Goal: Information Seeking & Learning: Learn about a topic

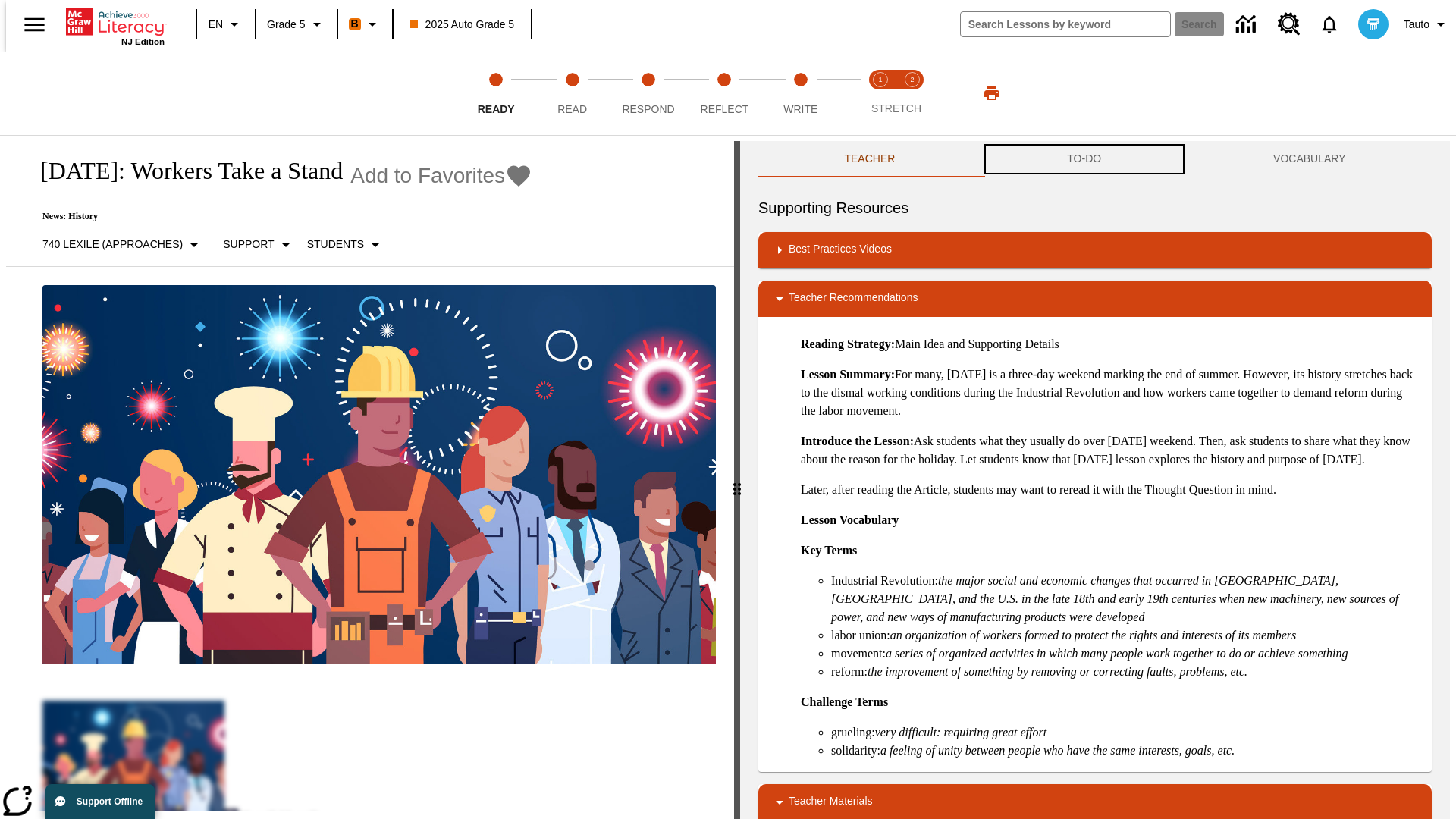
click at [1085, 159] on button "TO-DO" at bounding box center [1085, 159] width 207 height 36
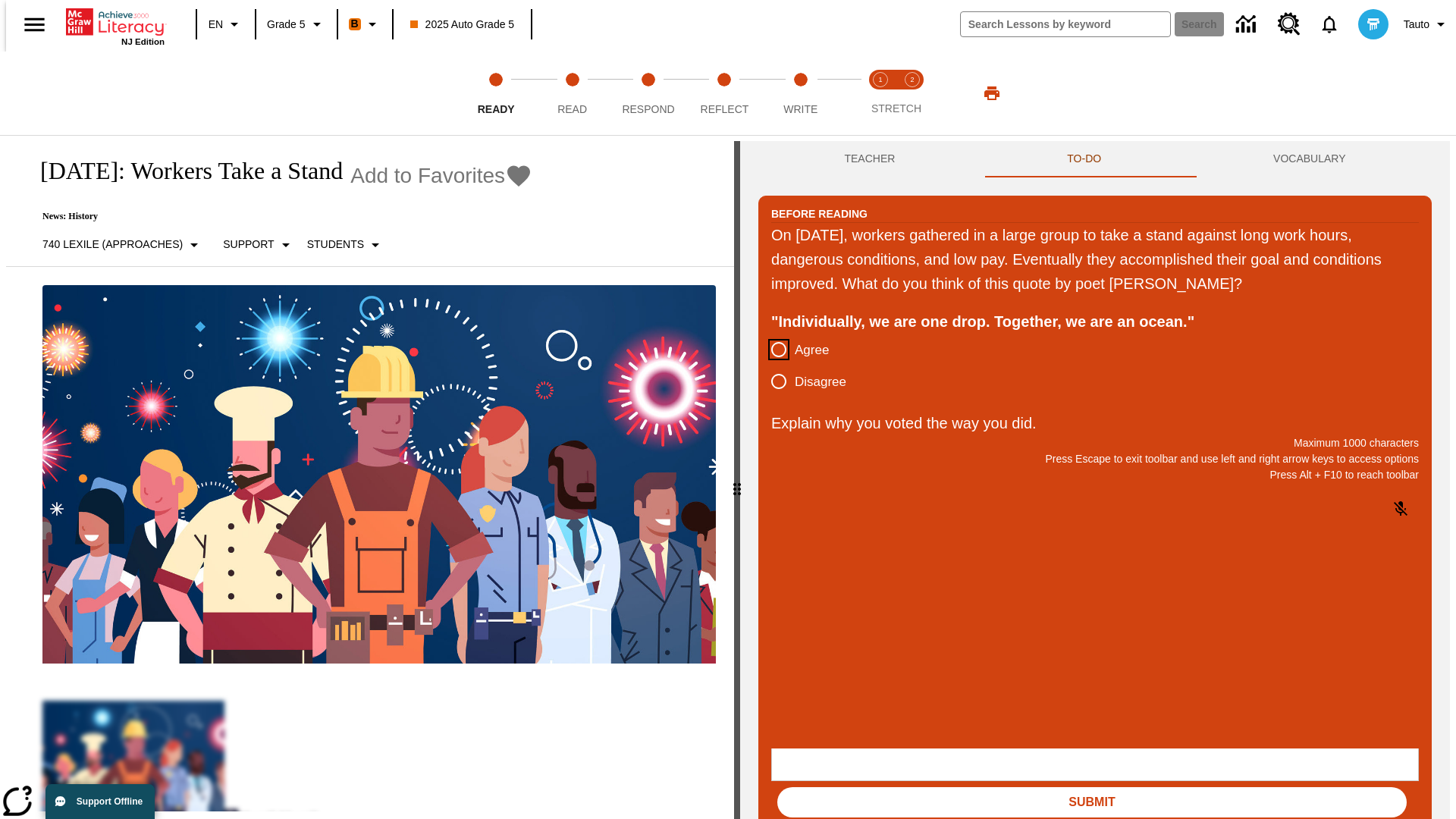
click at [772, 350] on input "Agree" at bounding box center [778, 349] width 31 height 31
radio input "true"
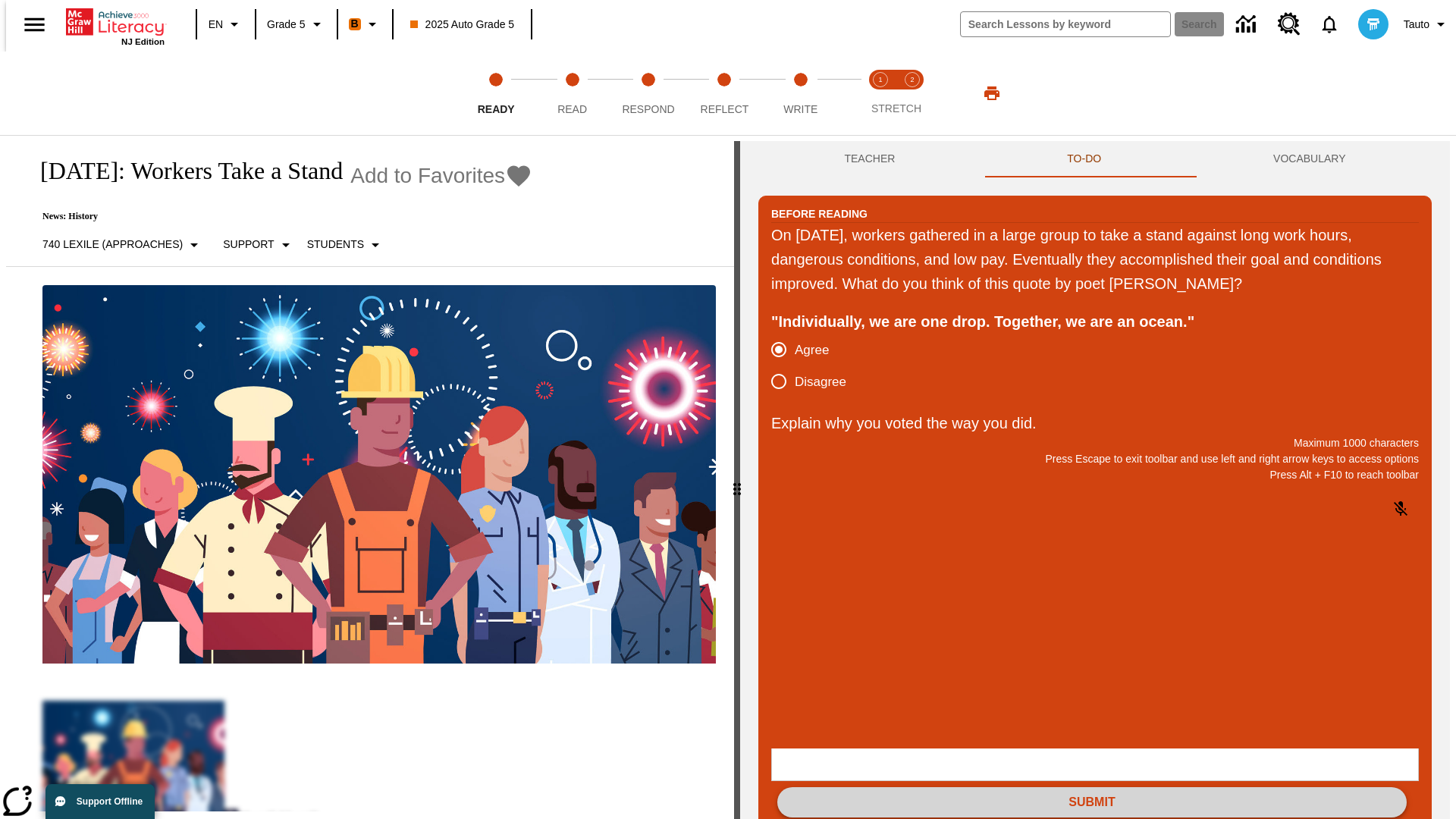
click at [1092, 787] on button "Submit" at bounding box center [1092, 802] width 630 height 31
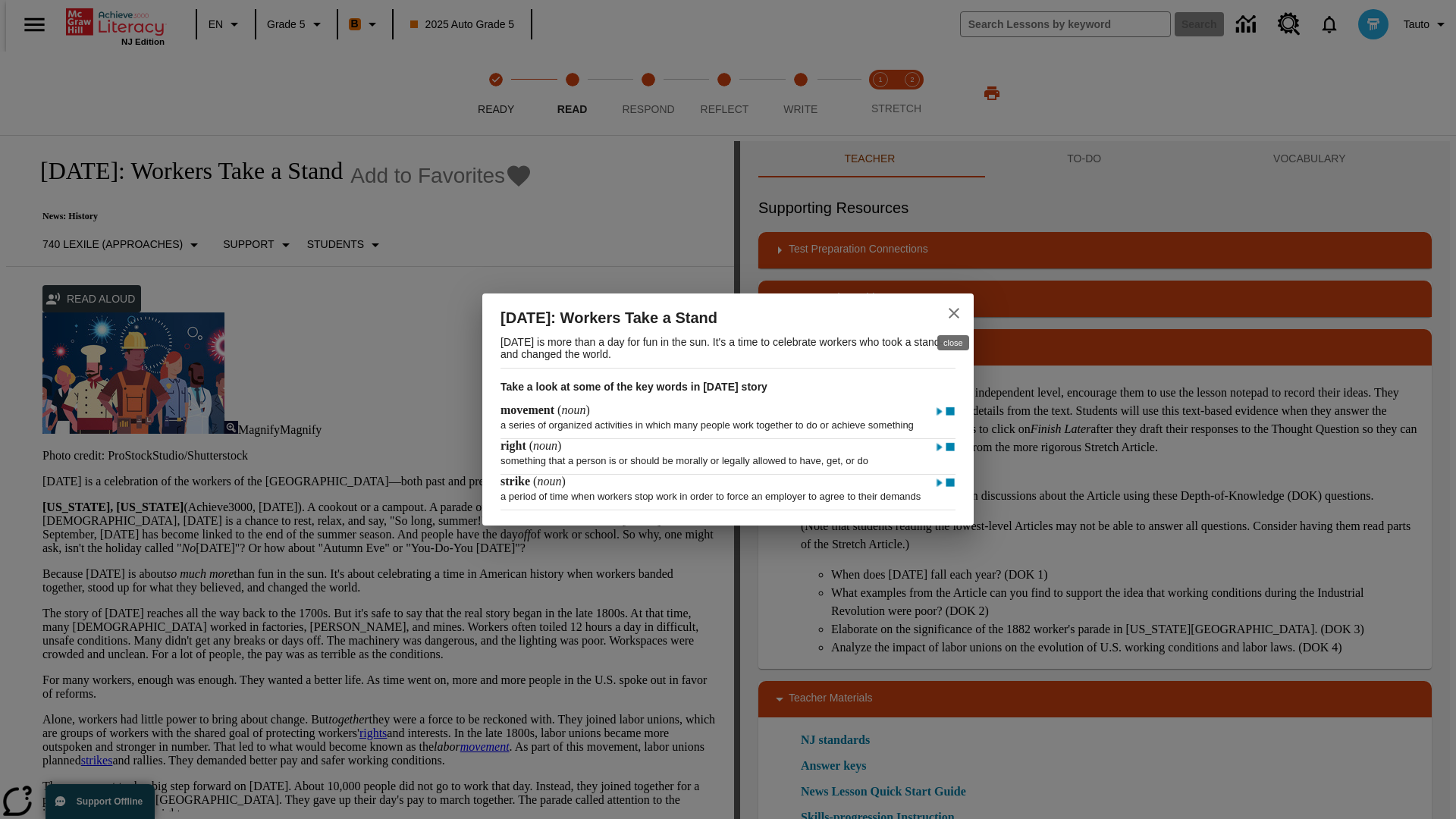
click at [954, 307] on icon "close" at bounding box center [953, 312] width 10 height 10
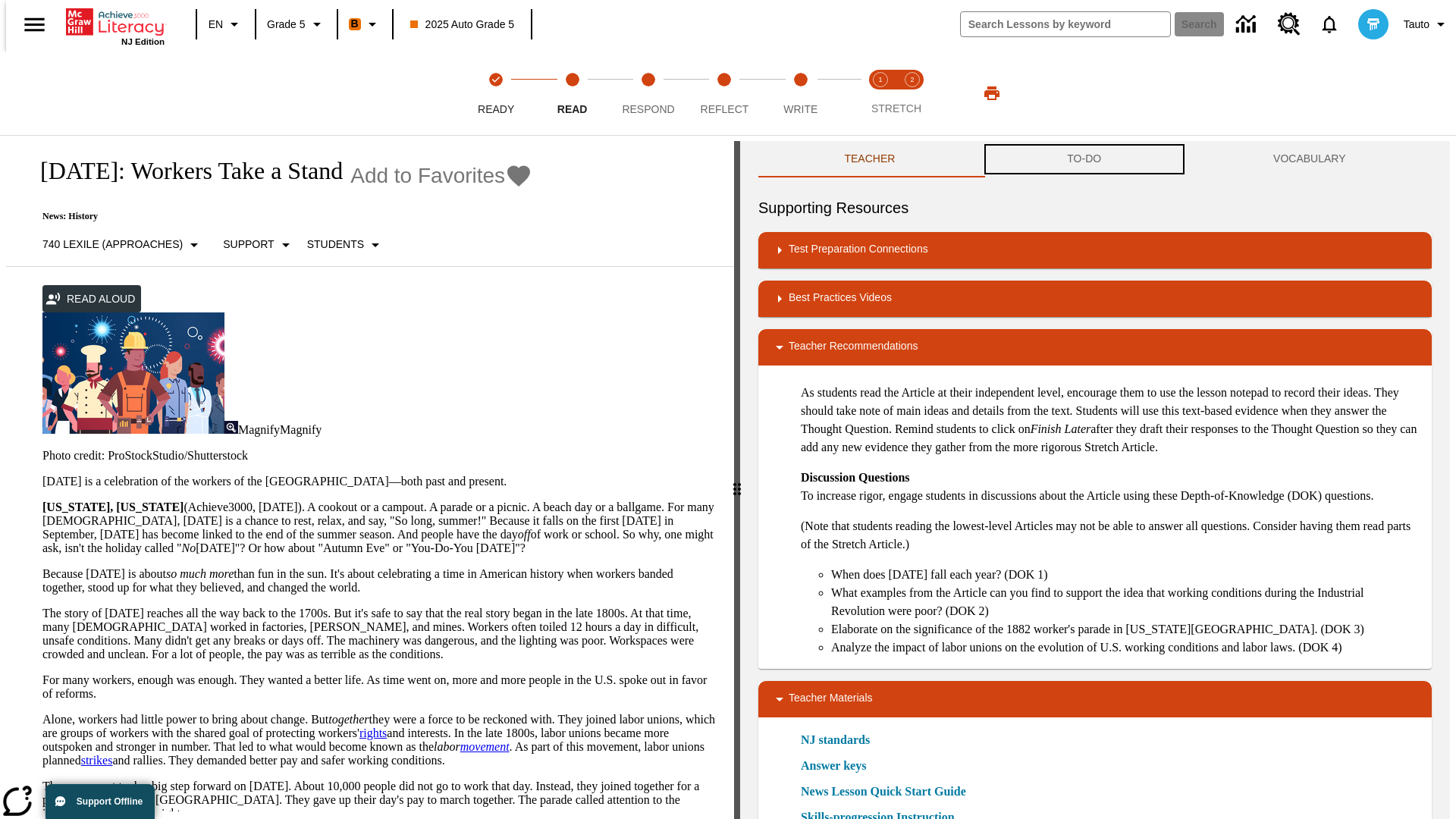
scroll to position [1, 0]
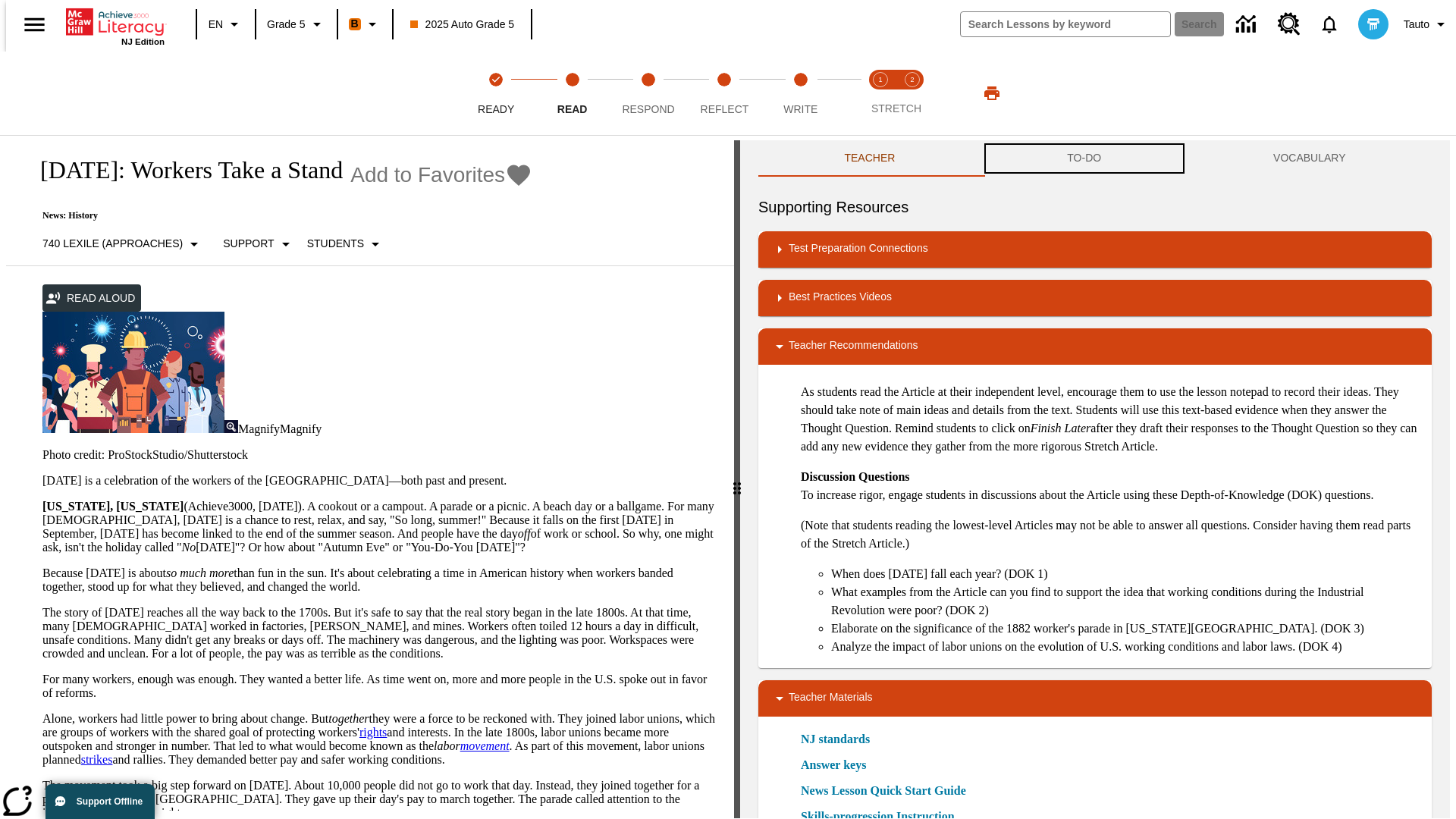
click at [1085, 159] on button "TO-DO" at bounding box center [1085, 158] width 207 height 36
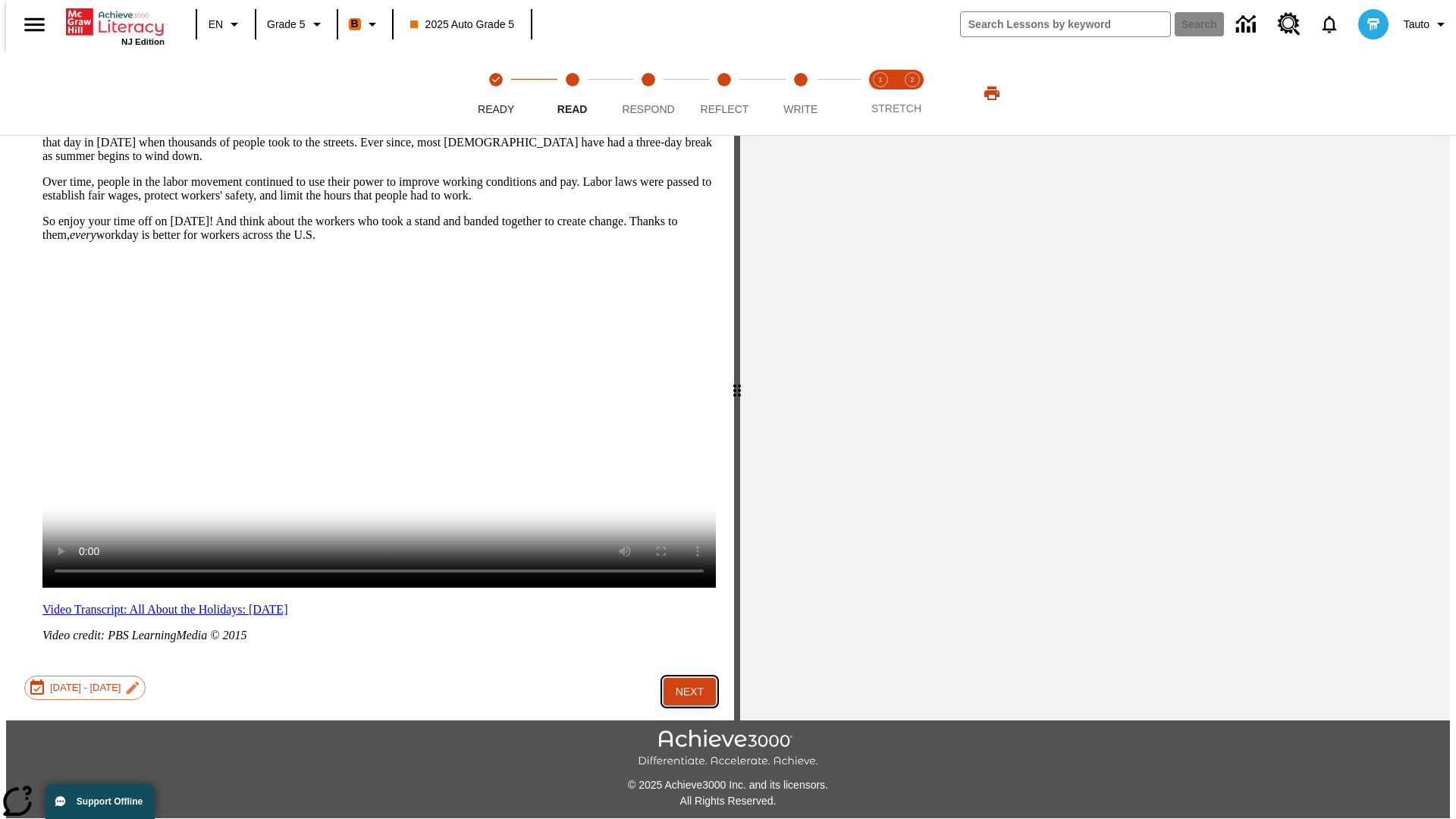
scroll to position [579, 0]
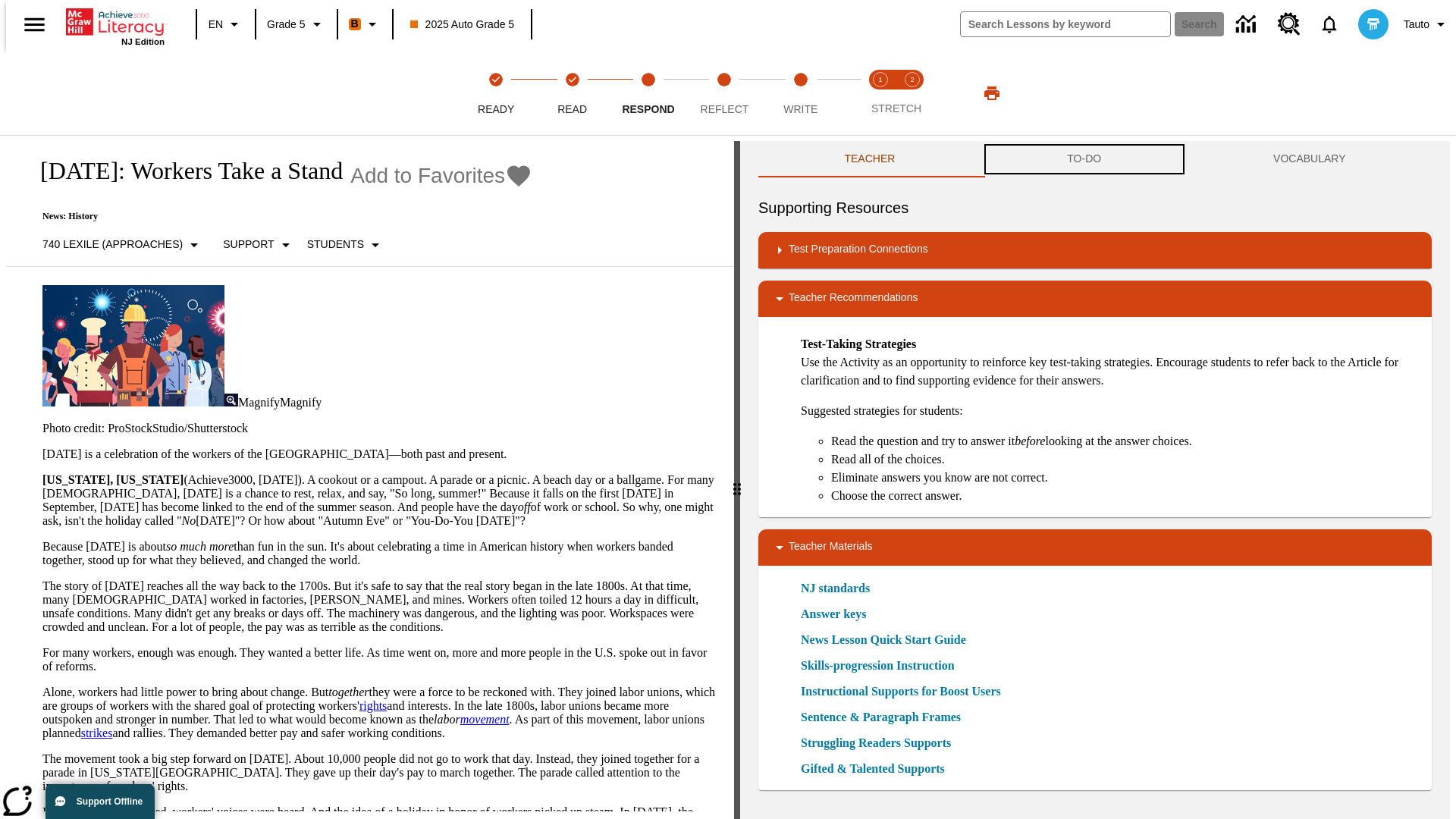
scroll to position [1, 0]
click at [1085, 159] on button "TO-DO" at bounding box center [1085, 158] width 207 height 36
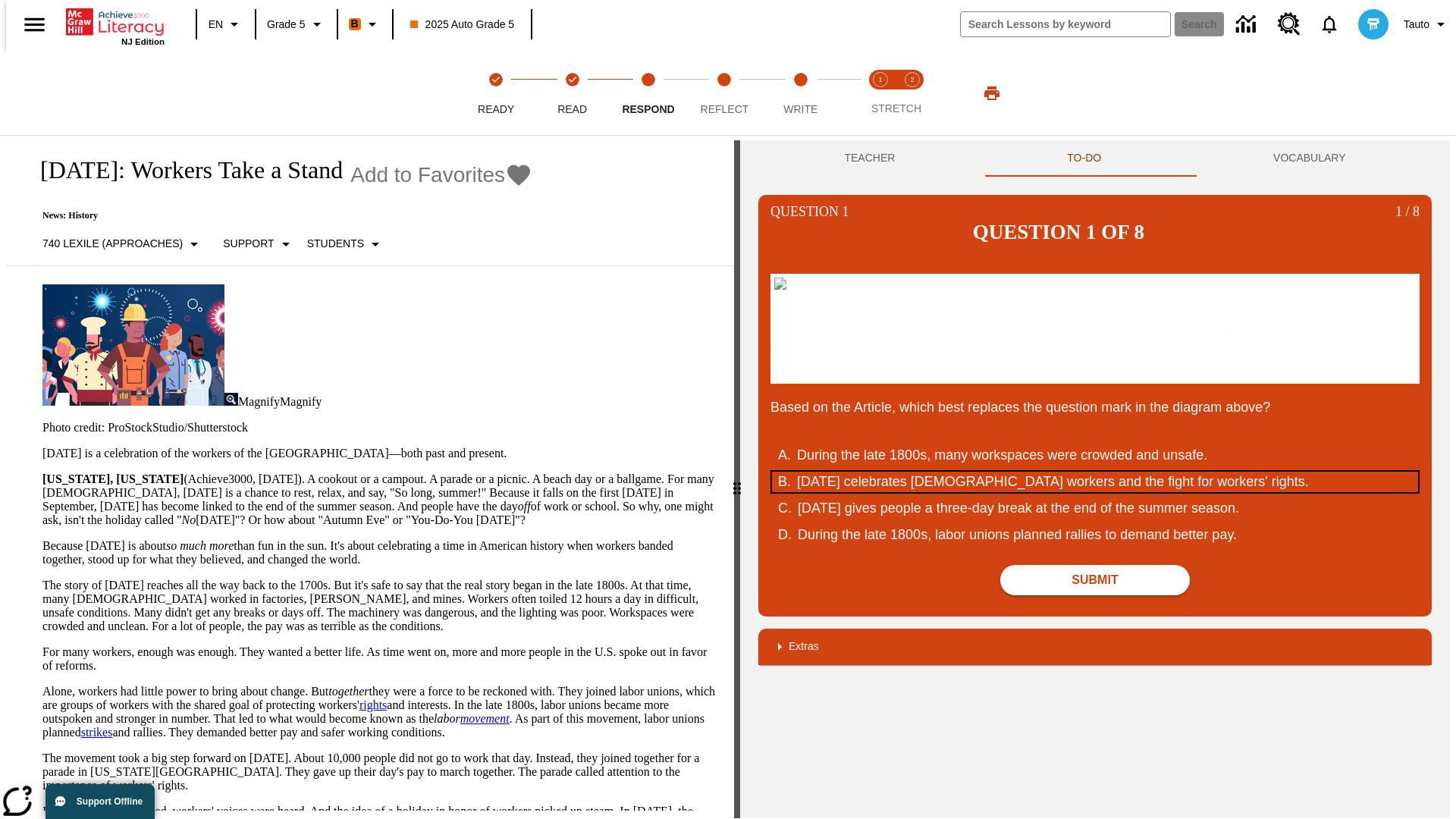
click at [1095, 492] on div "Labor Day celebrates U.S. workers and the fight for workers' rights." at bounding box center [1086, 481] width 576 height 20
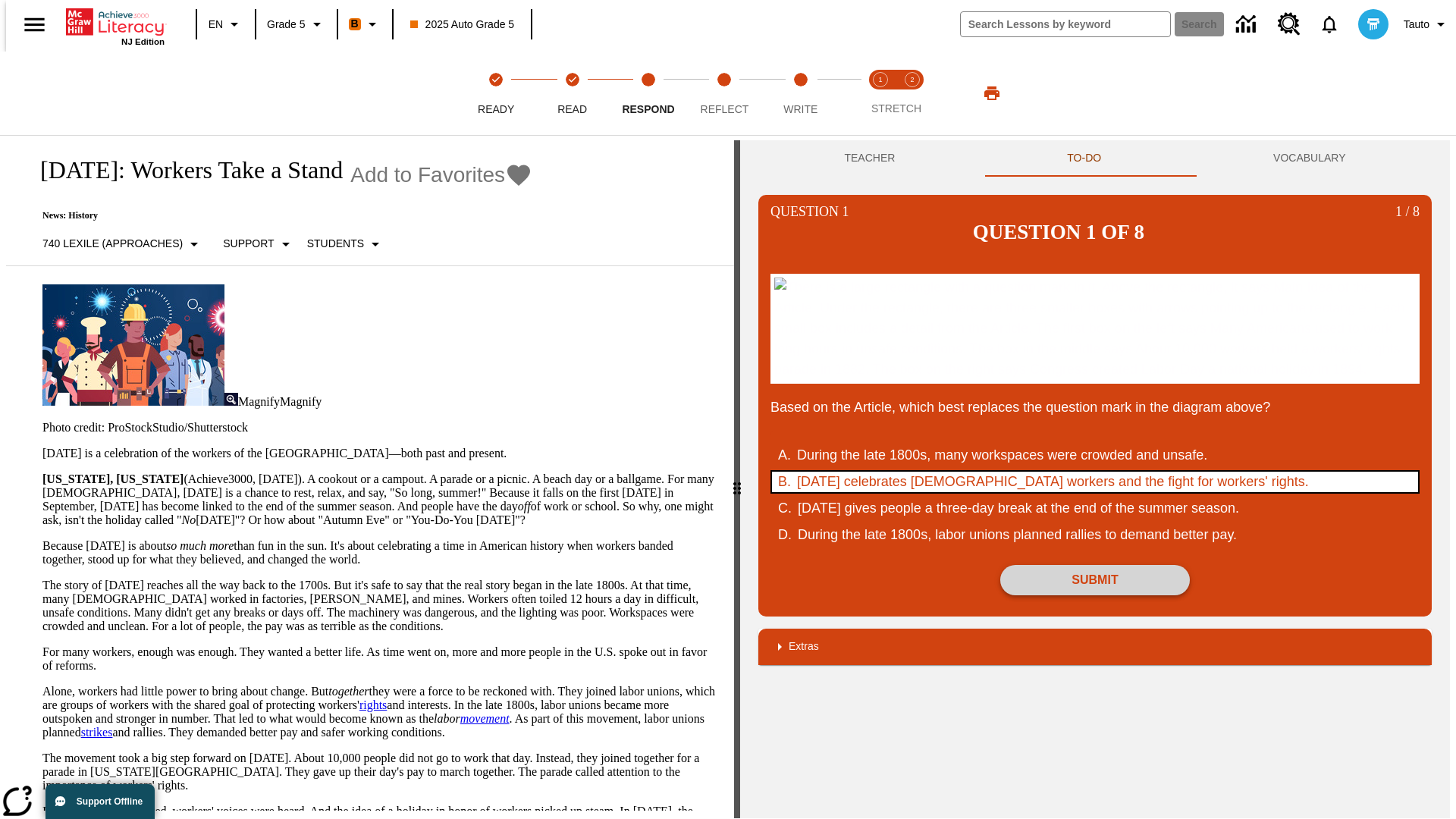
click at [1095, 595] on button "Submit" at bounding box center [1094, 580] width 190 height 31
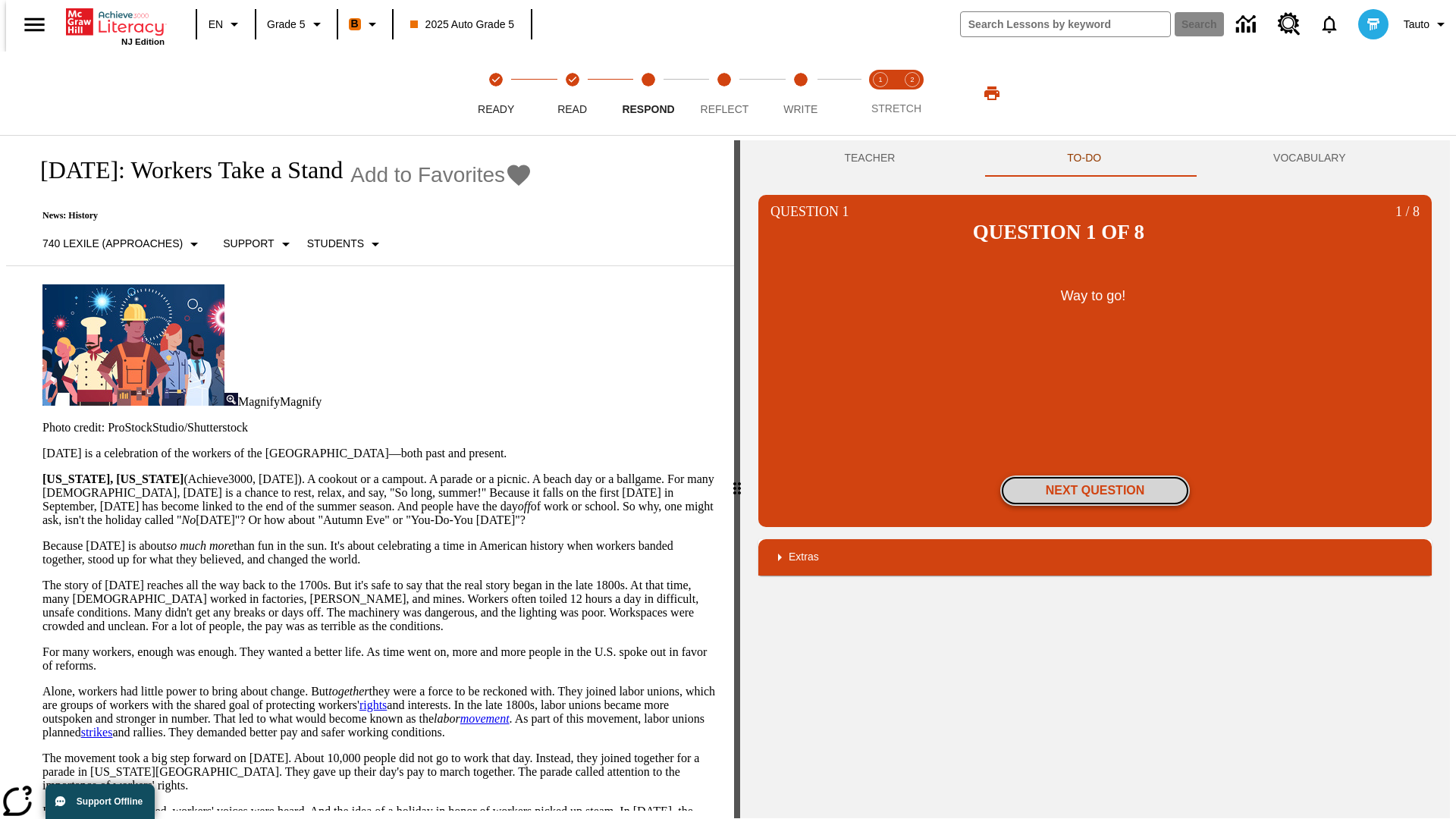
click at [1095, 475] on button "Next Question" at bounding box center [1094, 491] width 190 height 31
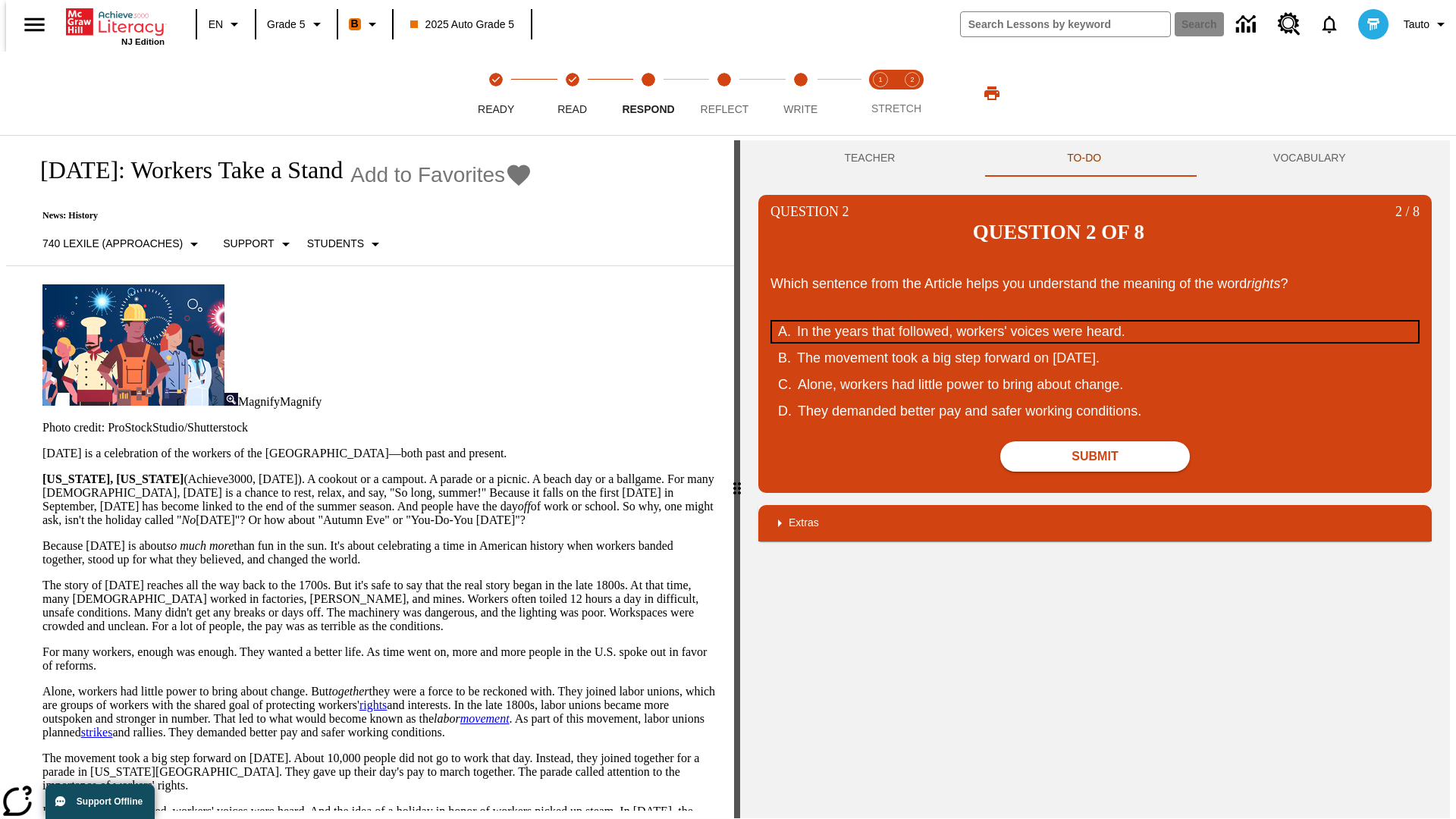
click at [1095, 321] on div "In the years that followed, workers' voices were heard." at bounding box center [1086, 331] width 576 height 20
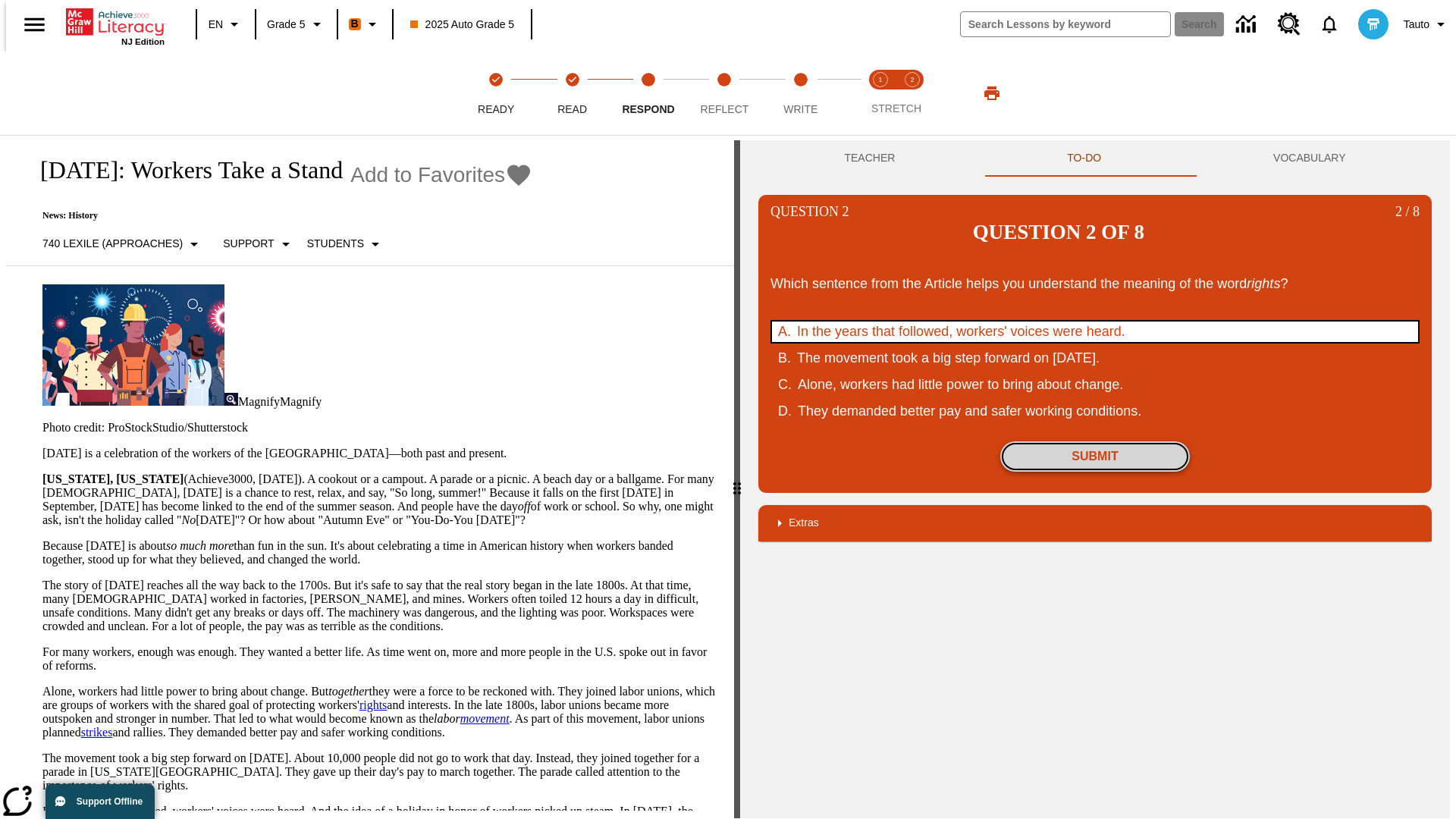
click at [1095, 441] on button "Submit" at bounding box center [1094, 457] width 190 height 31
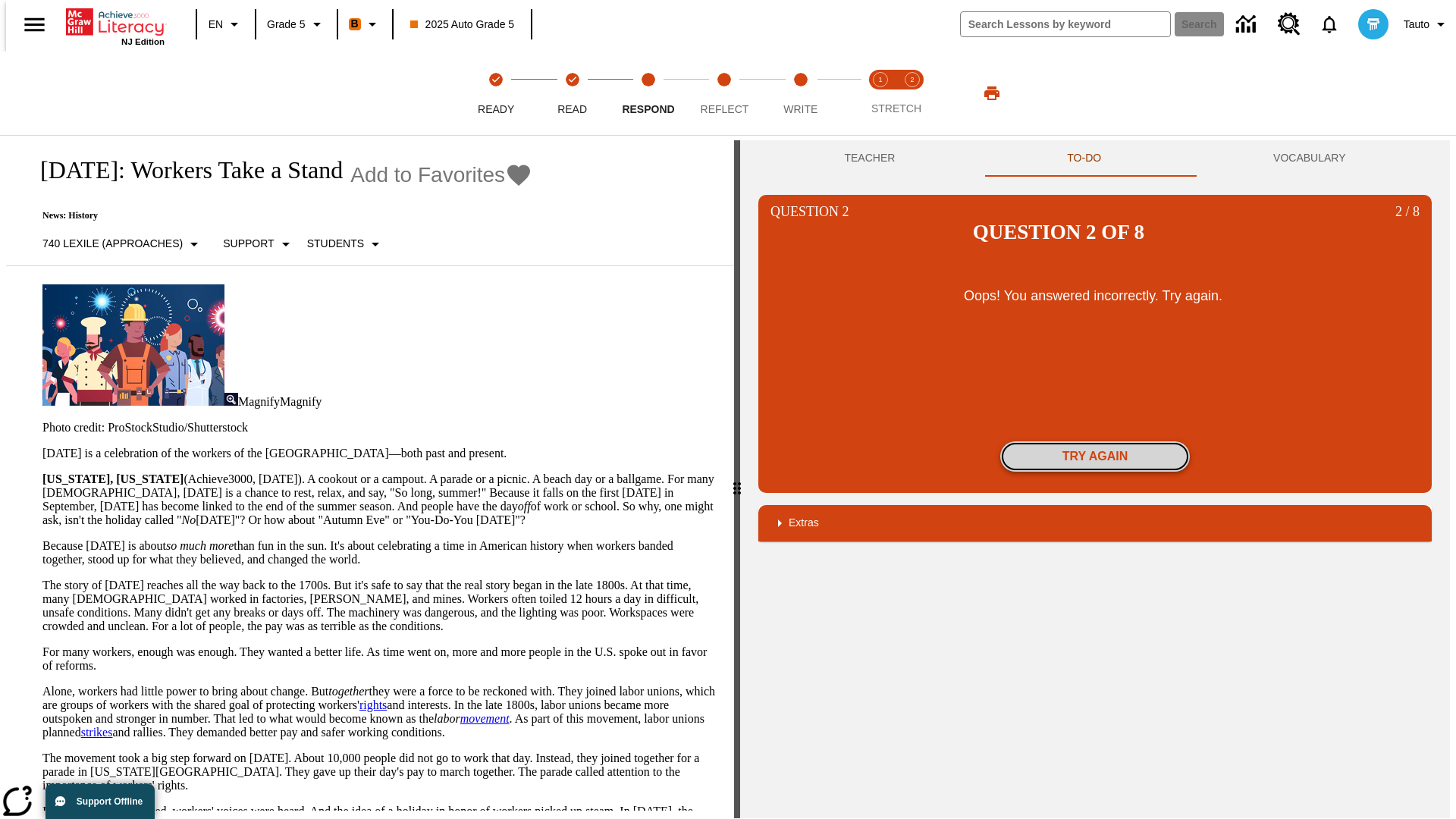
click at [1095, 441] on button "Try again" at bounding box center [1094, 457] width 190 height 31
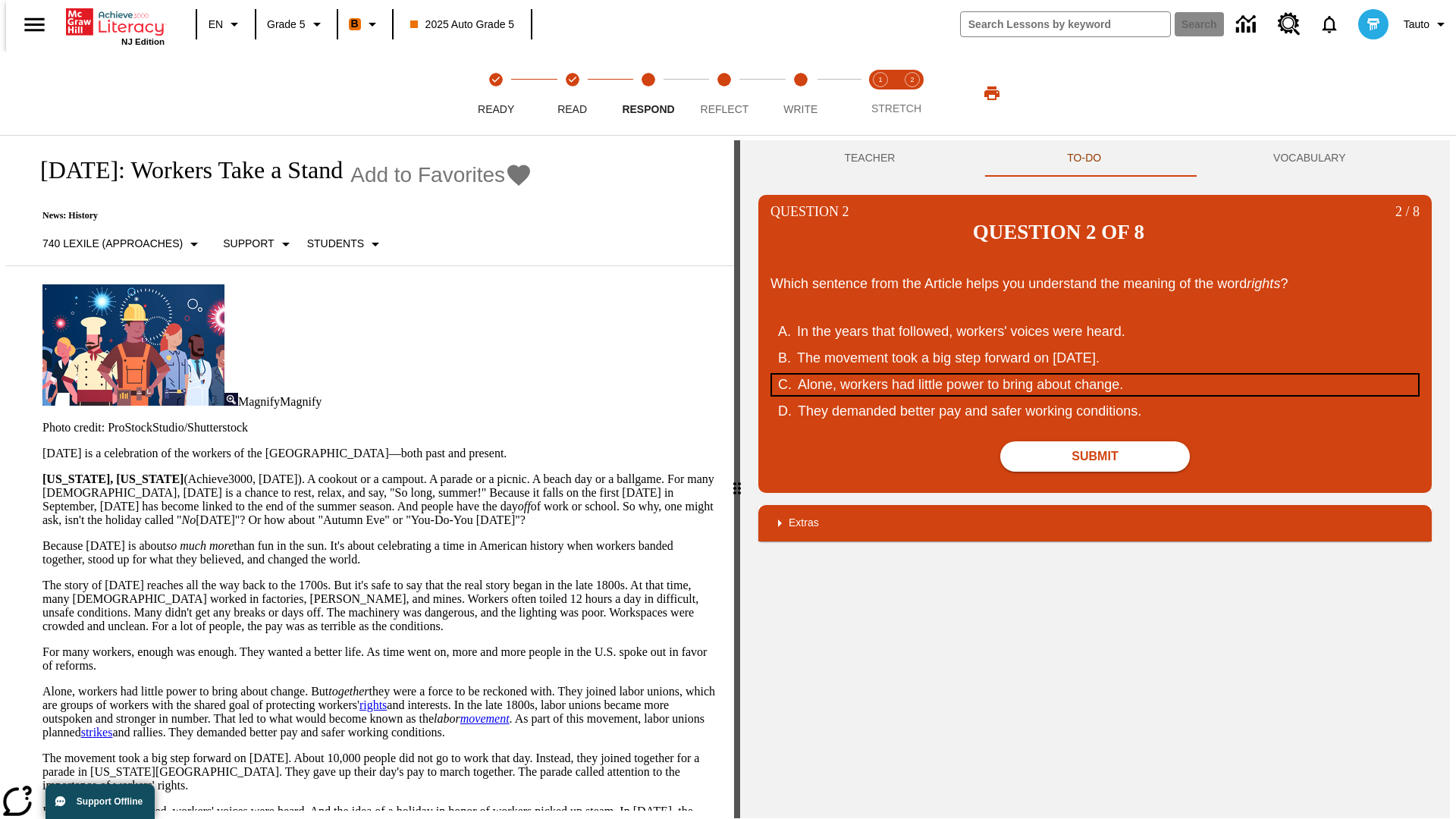
click at [1095, 374] on div "Alone, workers had little power to bring about change." at bounding box center [1086, 384] width 576 height 20
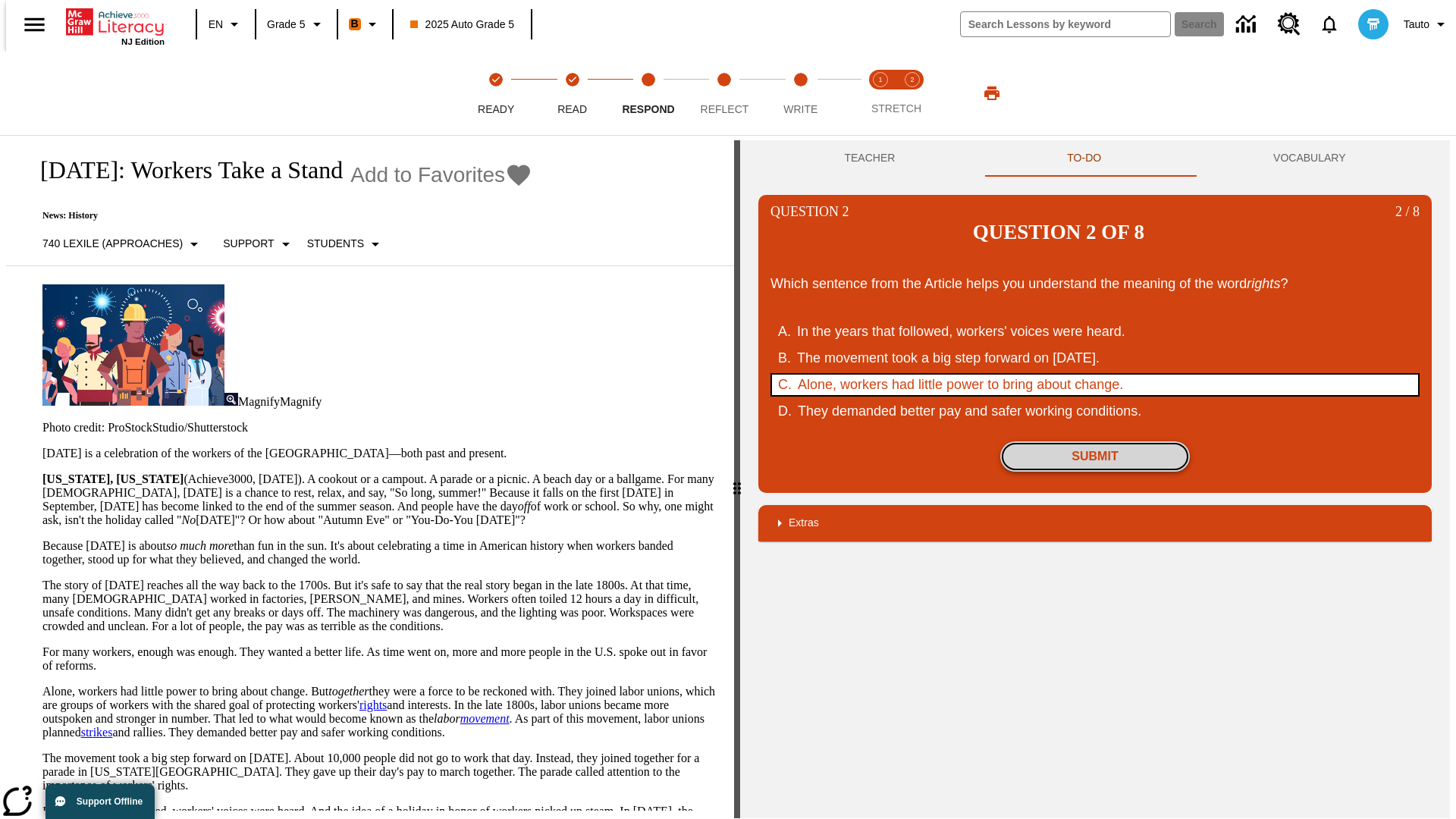
click at [1095, 441] on button "Submit" at bounding box center [1094, 457] width 190 height 31
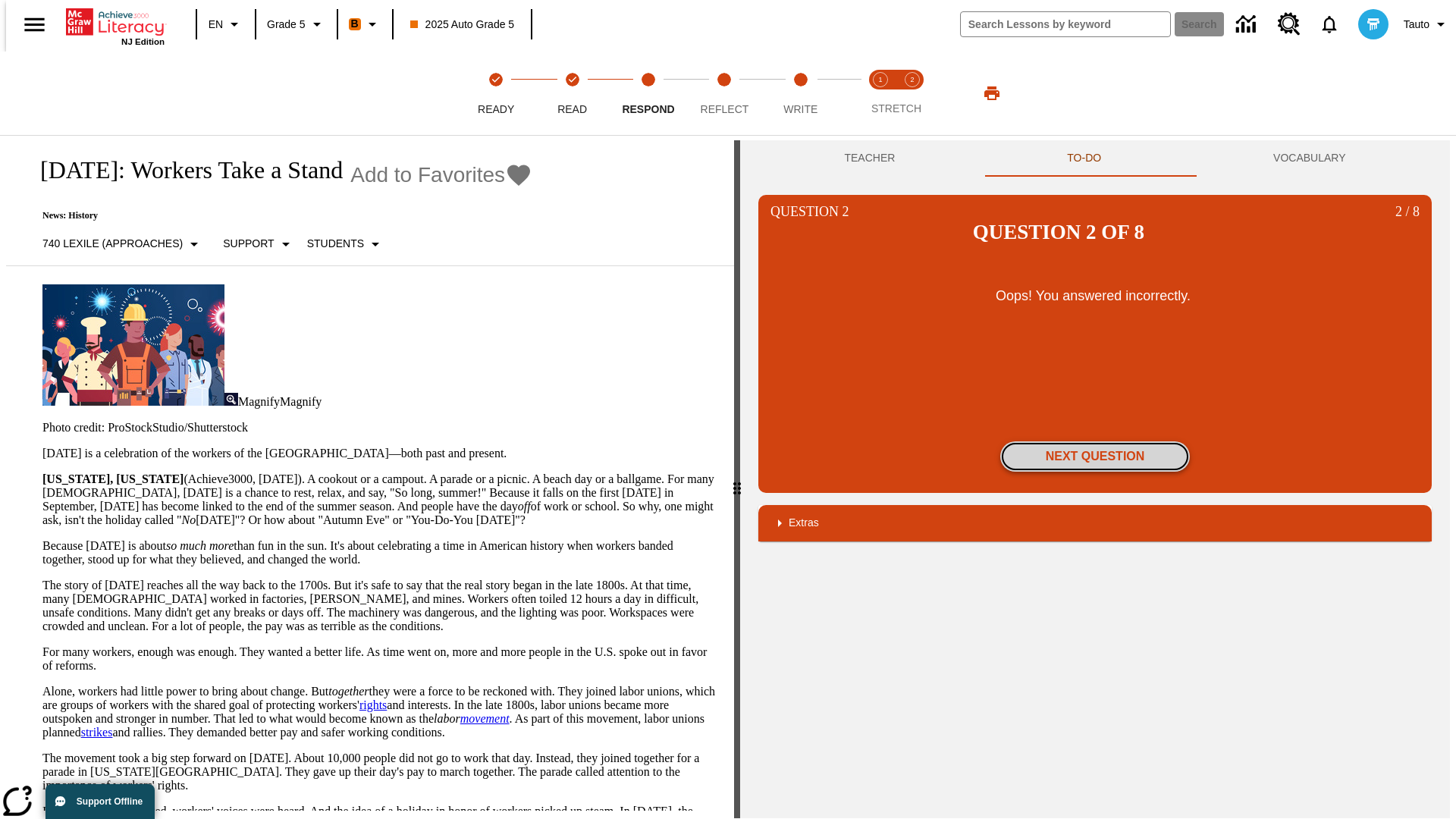
click at [1095, 441] on button "Next Question" at bounding box center [1094, 457] width 190 height 31
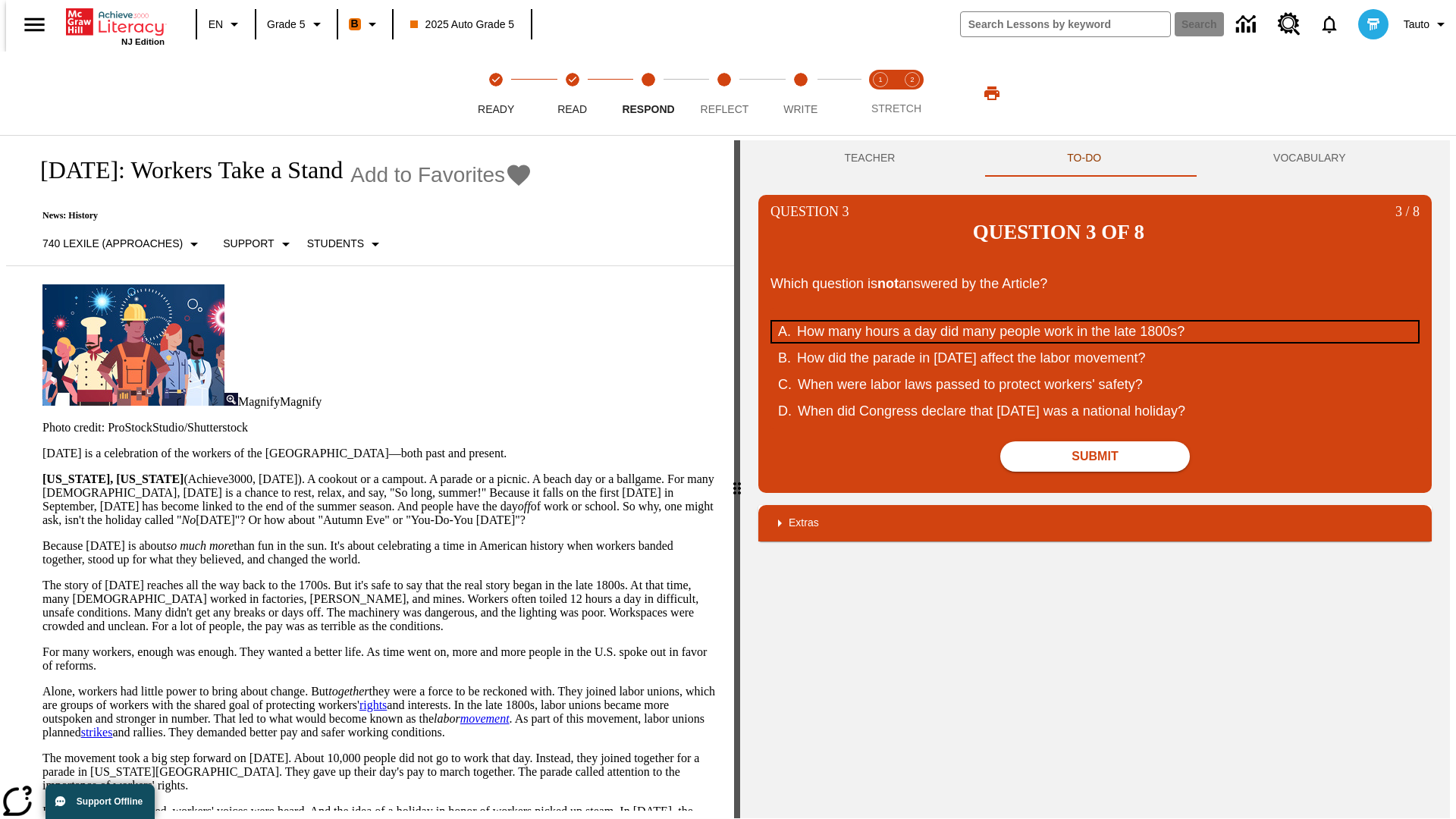
click at [1095, 321] on div "How many hours a day did many people work in the late 1800s?" at bounding box center [1086, 331] width 576 height 20
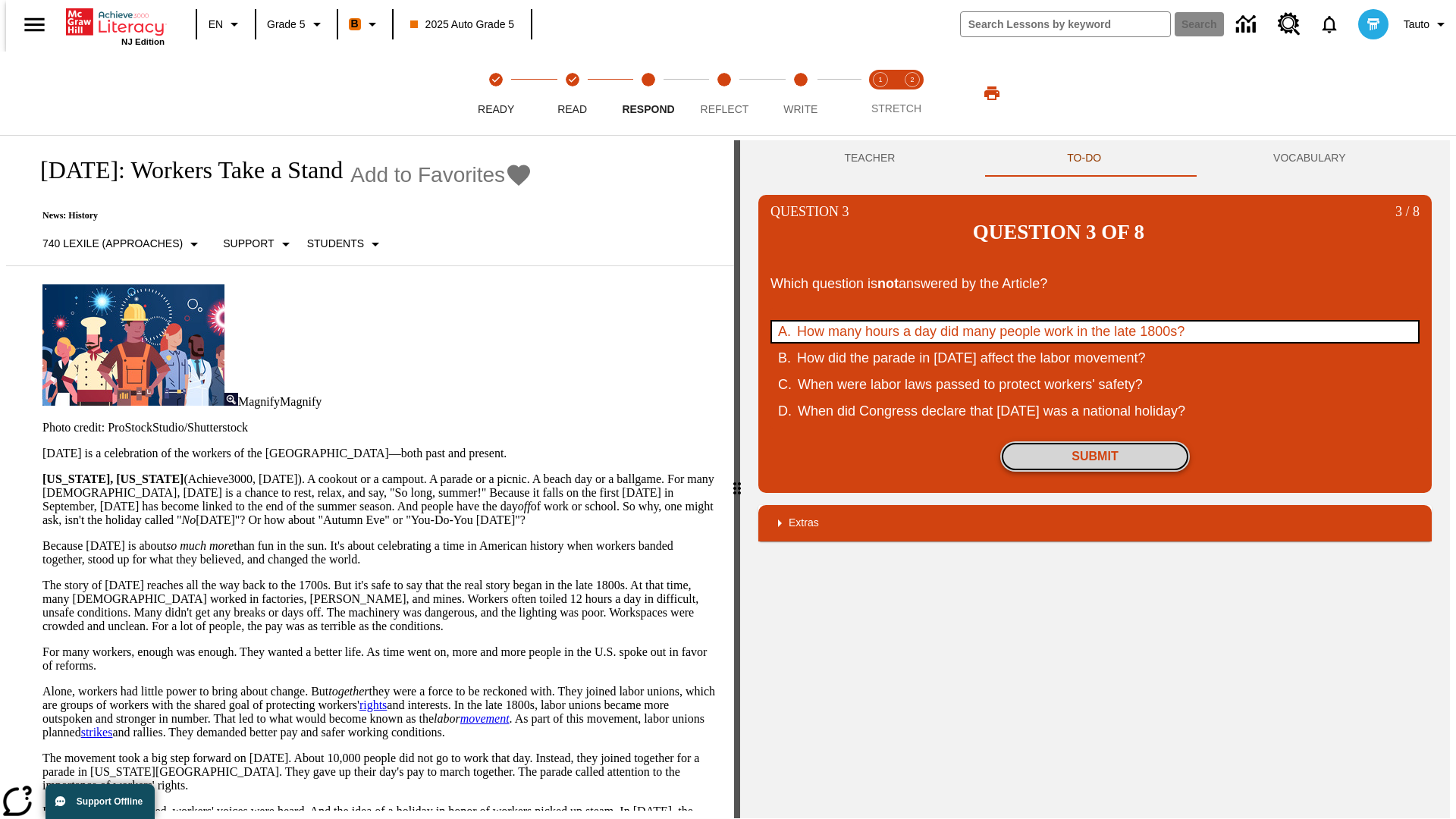
click at [1095, 441] on button "Submit" at bounding box center [1094, 457] width 190 height 31
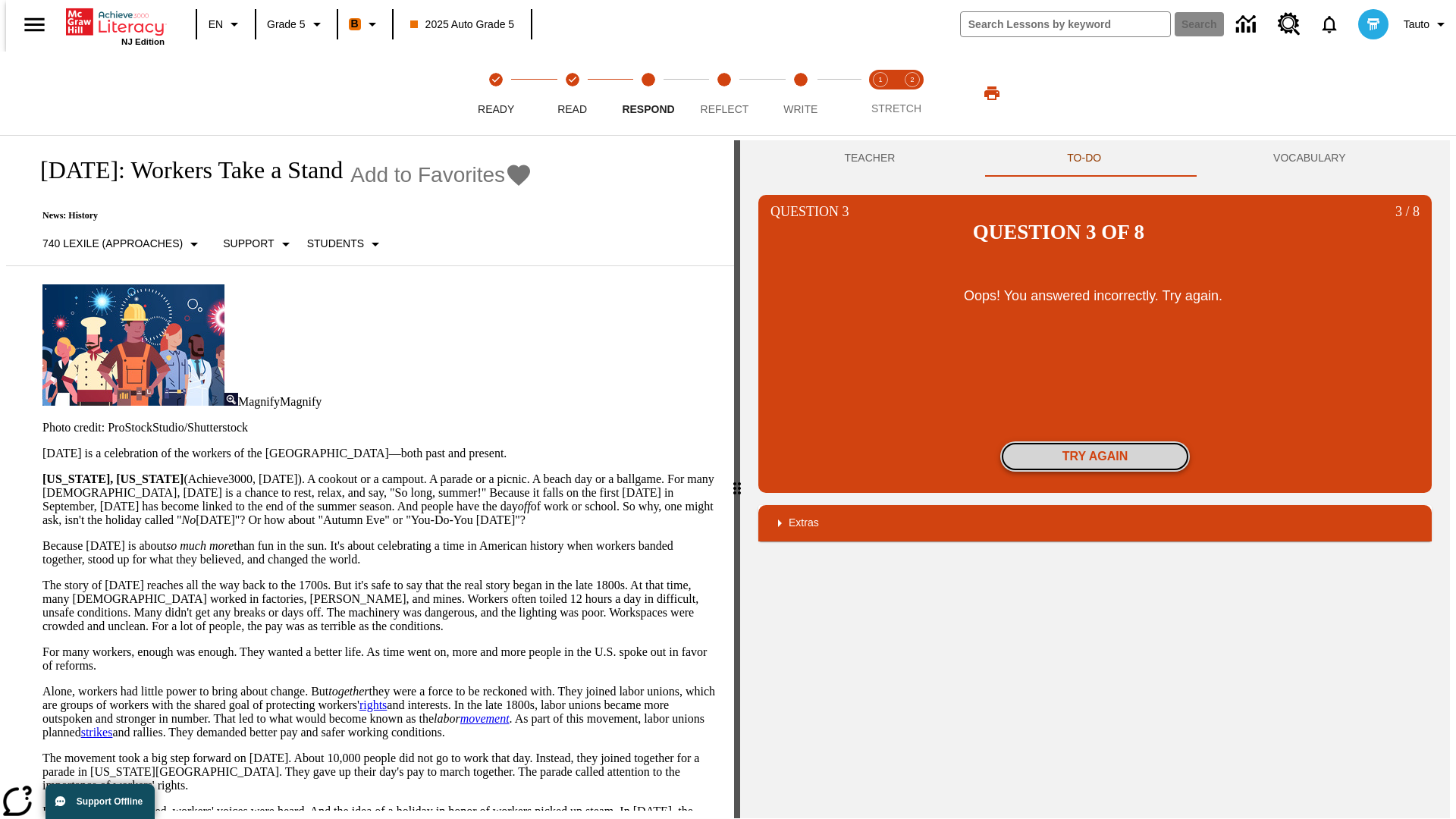
click at [1095, 441] on button "Try again" at bounding box center [1094, 457] width 190 height 31
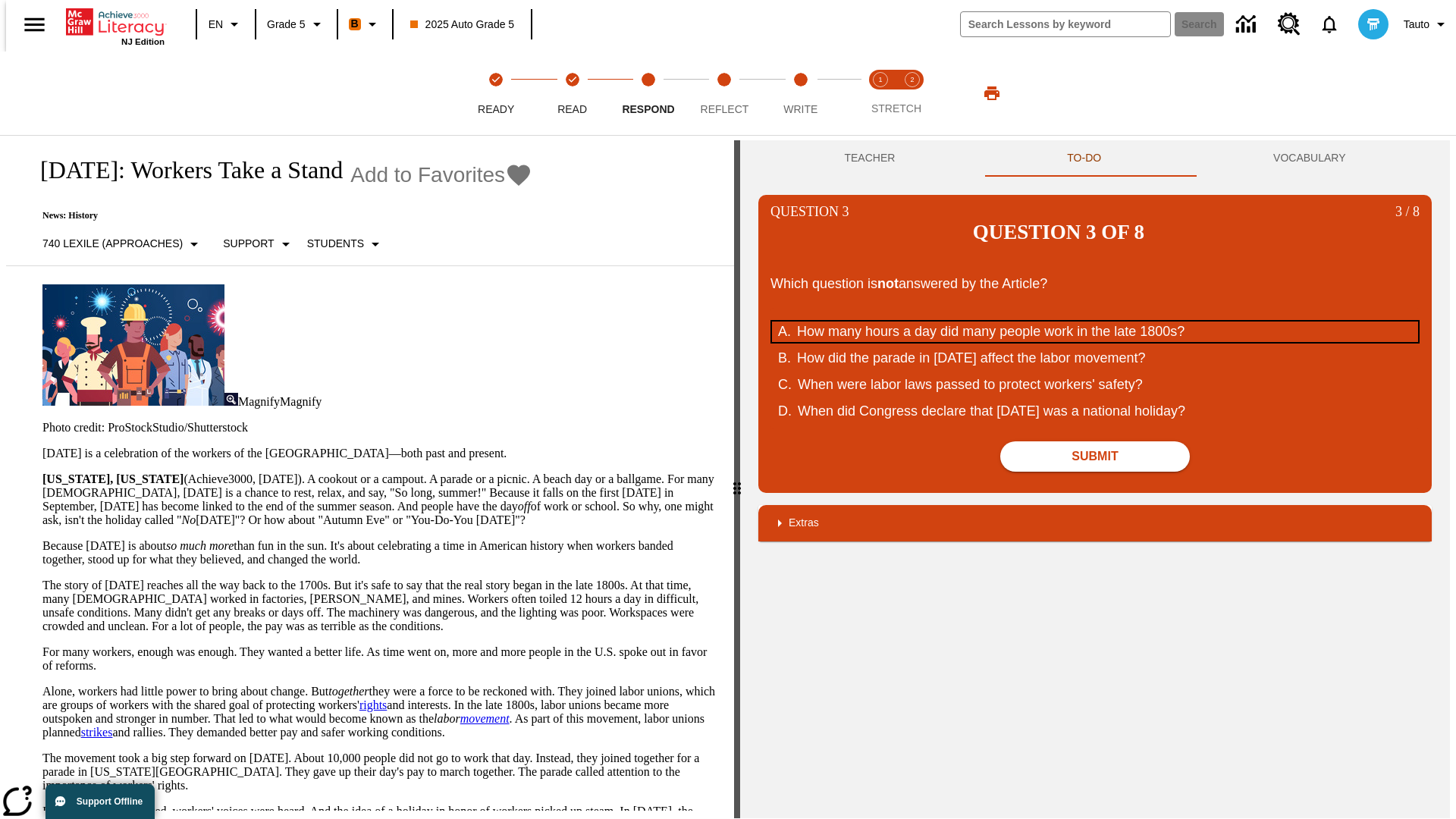
click at [1095, 321] on div "How many hours a day did many people work in the late 1800s?" at bounding box center [1086, 331] width 576 height 20
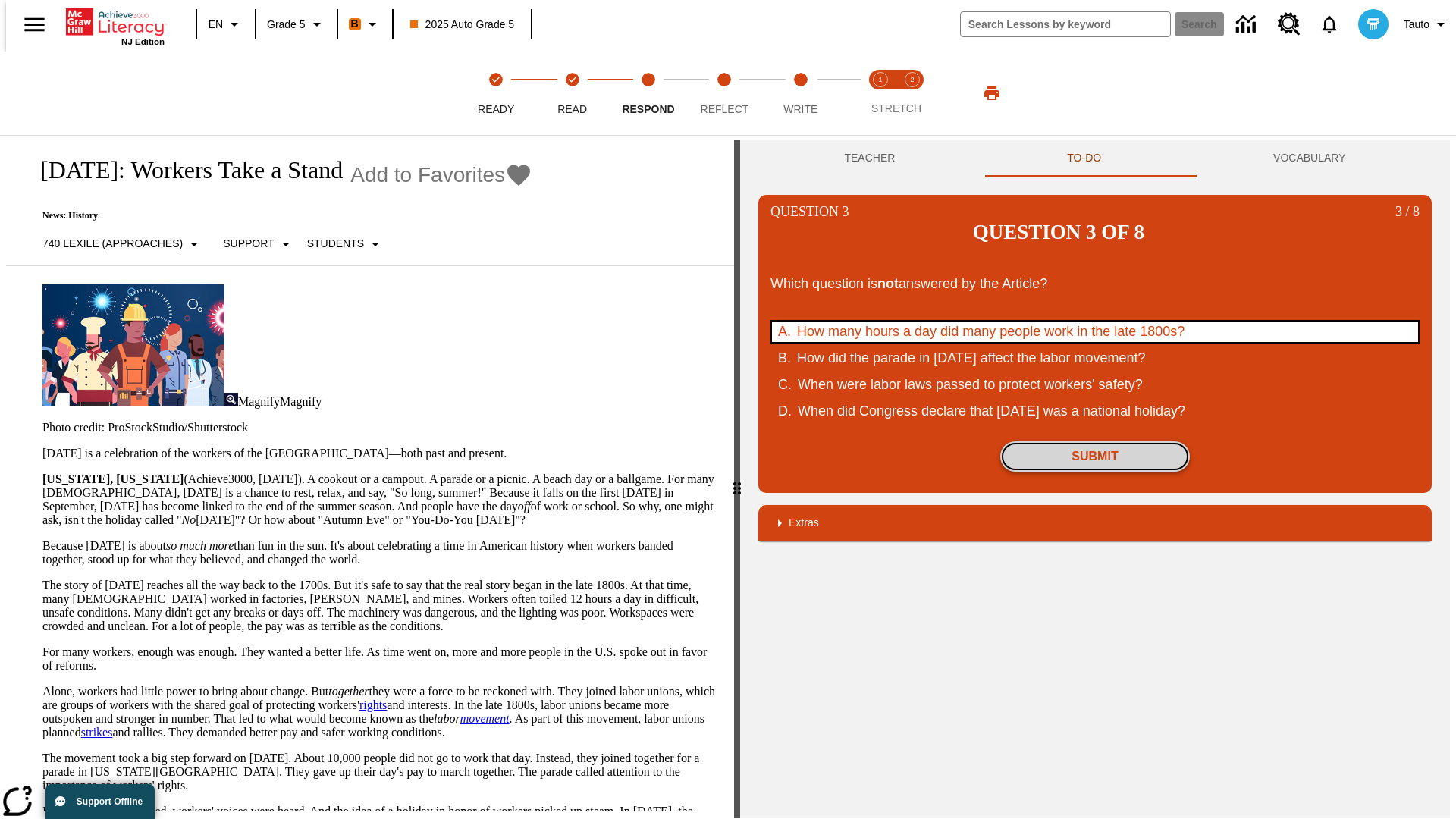
click at [1095, 441] on button "Submit" at bounding box center [1094, 457] width 190 height 31
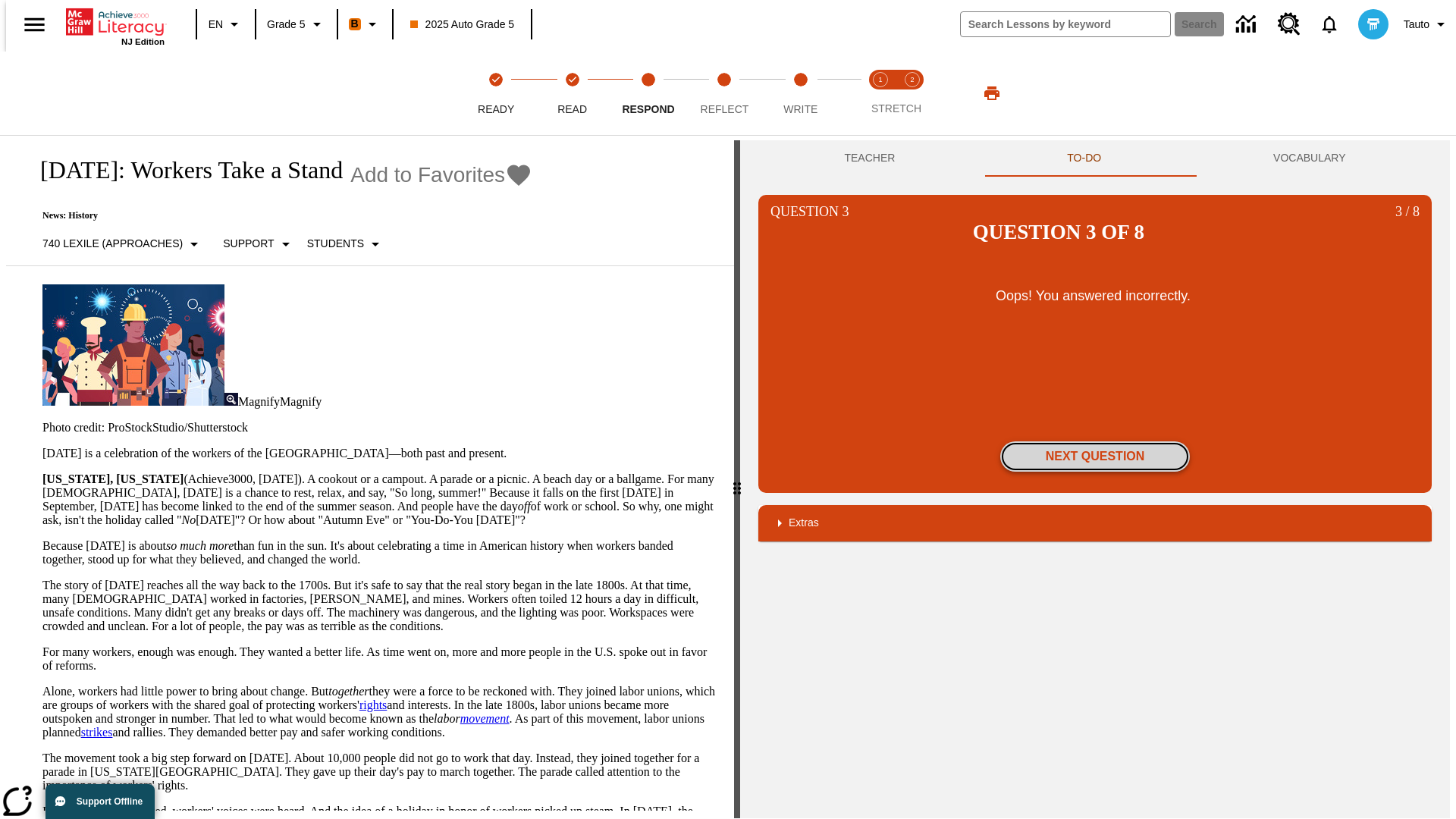
click at [1095, 441] on button "Next Question" at bounding box center [1094, 457] width 190 height 31
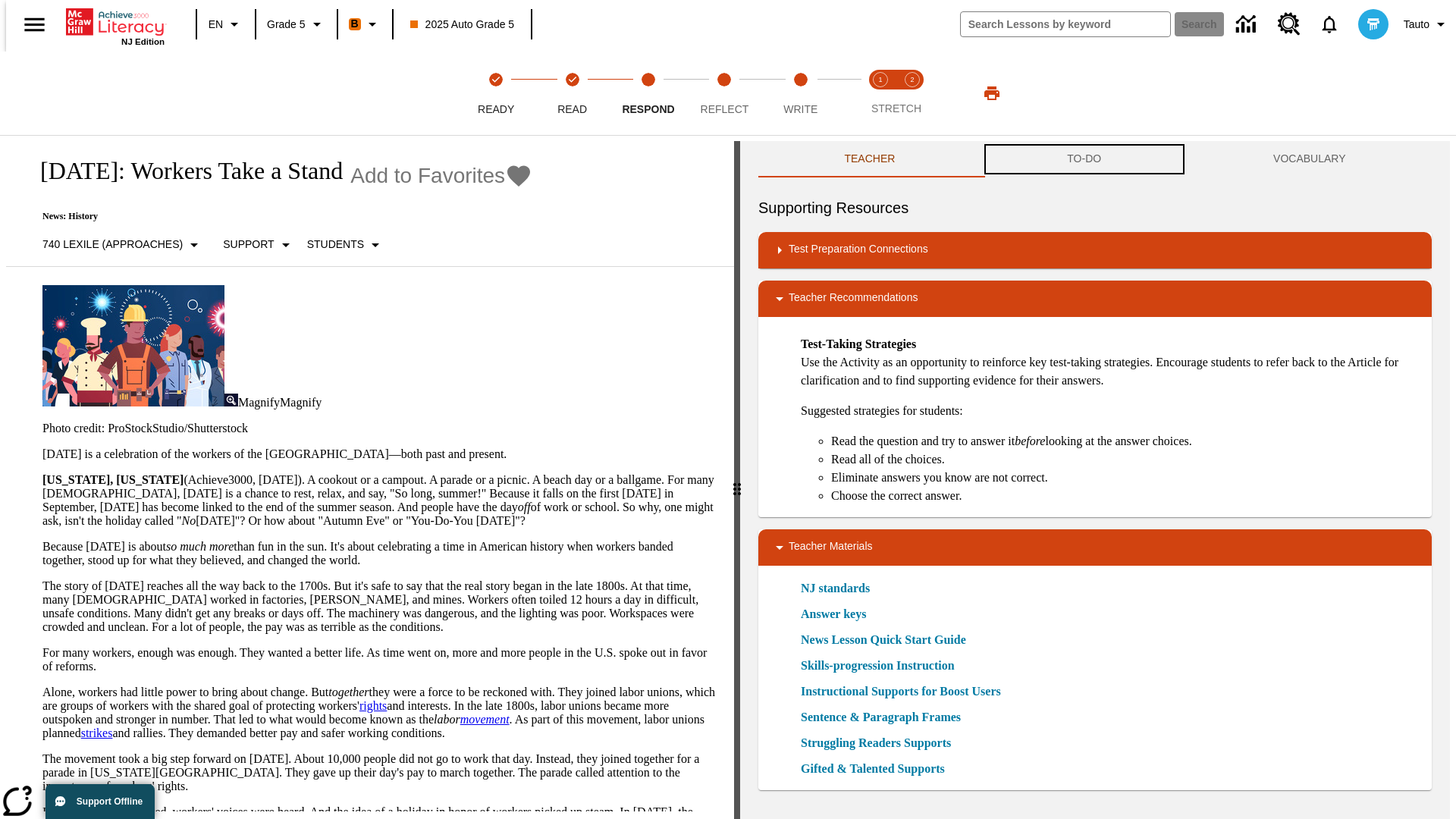
click at [1085, 159] on button "TO-DO" at bounding box center [1085, 159] width 207 height 36
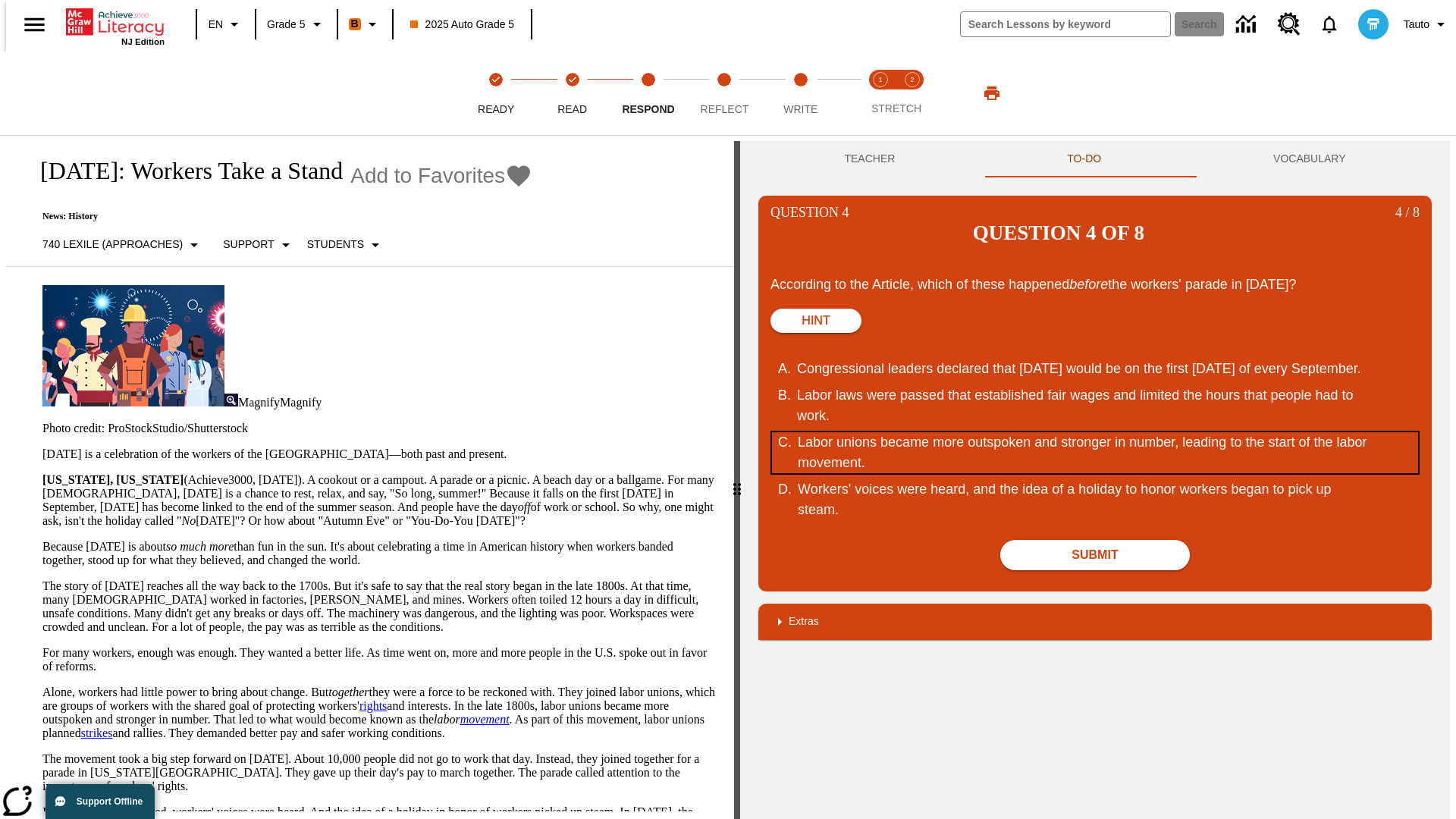
click at [1095, 432] on div "Labor unions became more outspoken and stronger in number, leading to the start…" at bounding box center [1086, 453] width 576 height 41
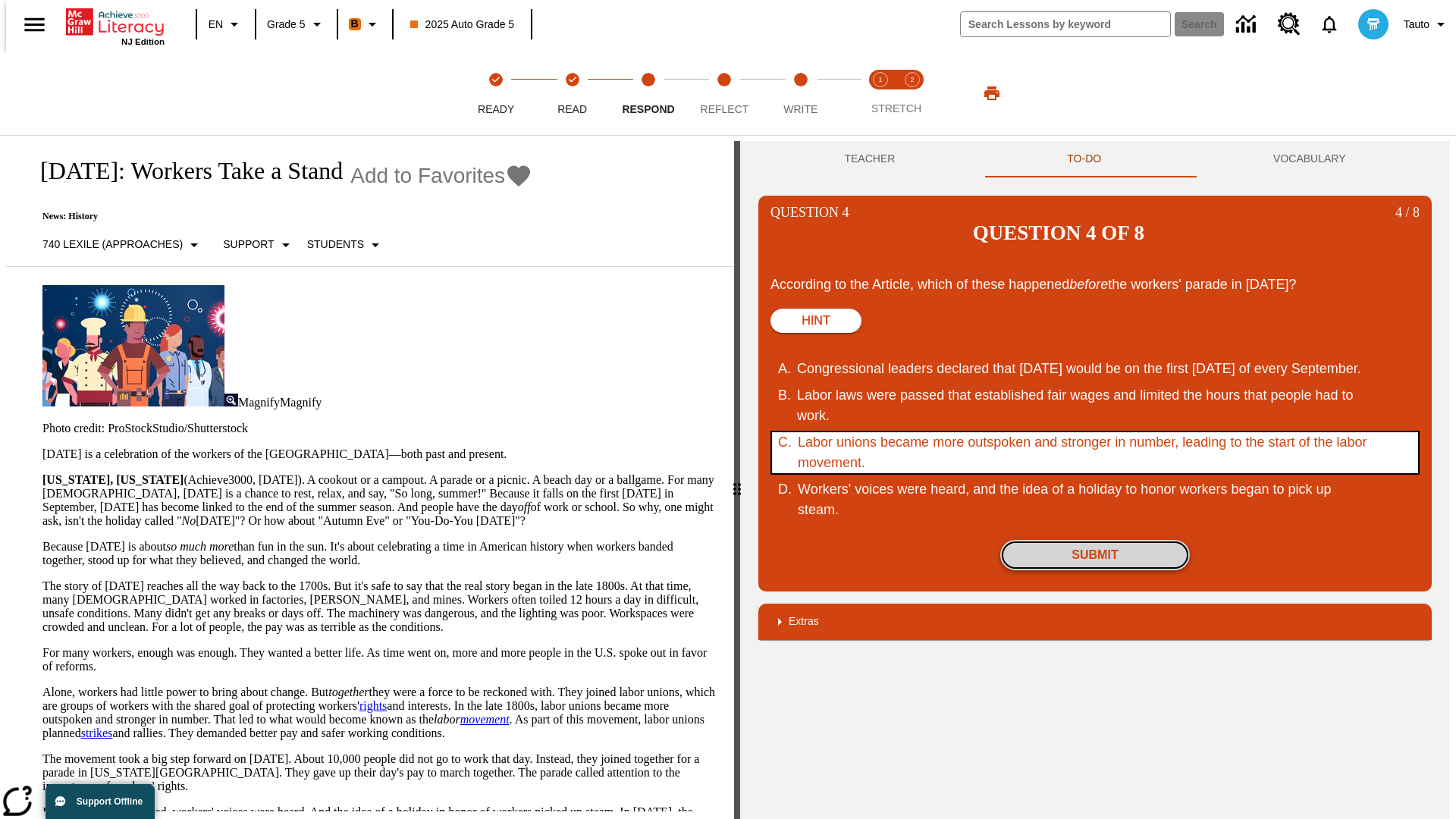
click at [1095, 540] on button "Submit" at bounding box center [1094, 555] width 190 height 31
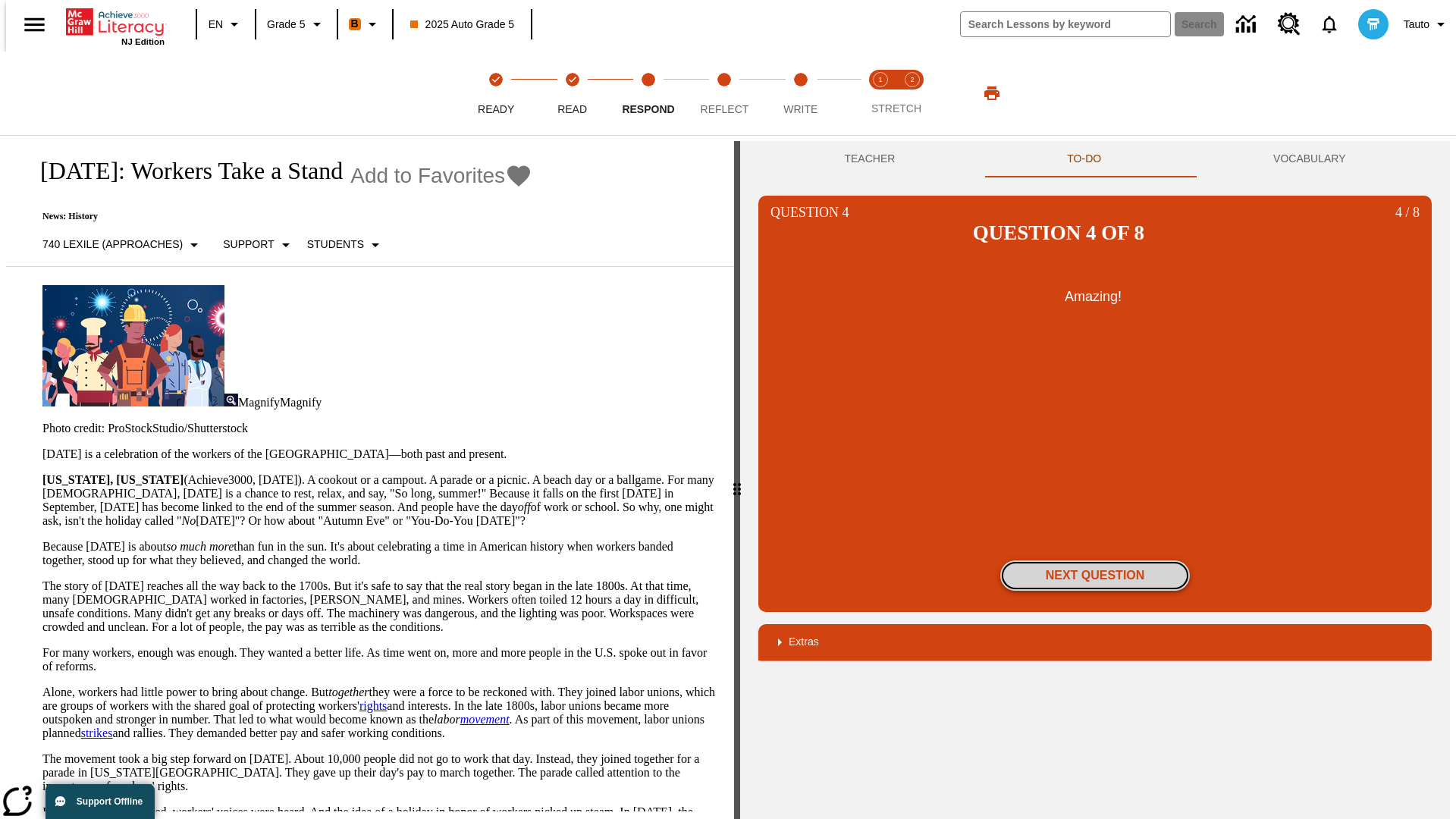
click at [1095, 560] on button "Next Question" at bounding box center [1094, 575] width 190 height 31
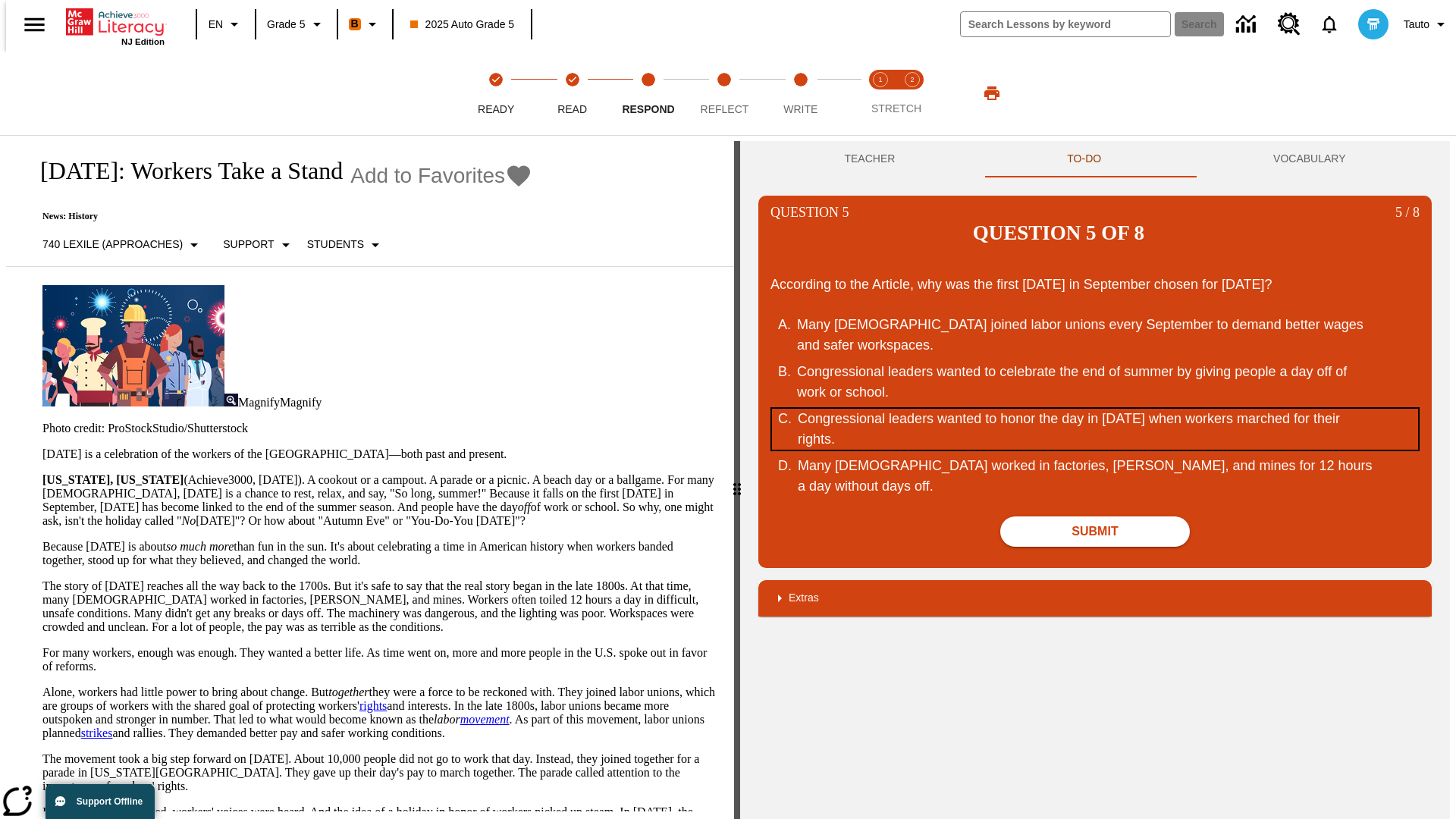
click at [1095, 408] on div "Congressional leaders wanted to honor the day in September of 1882 when workers…" at bounding box center [1086, 428] width 576 height 41
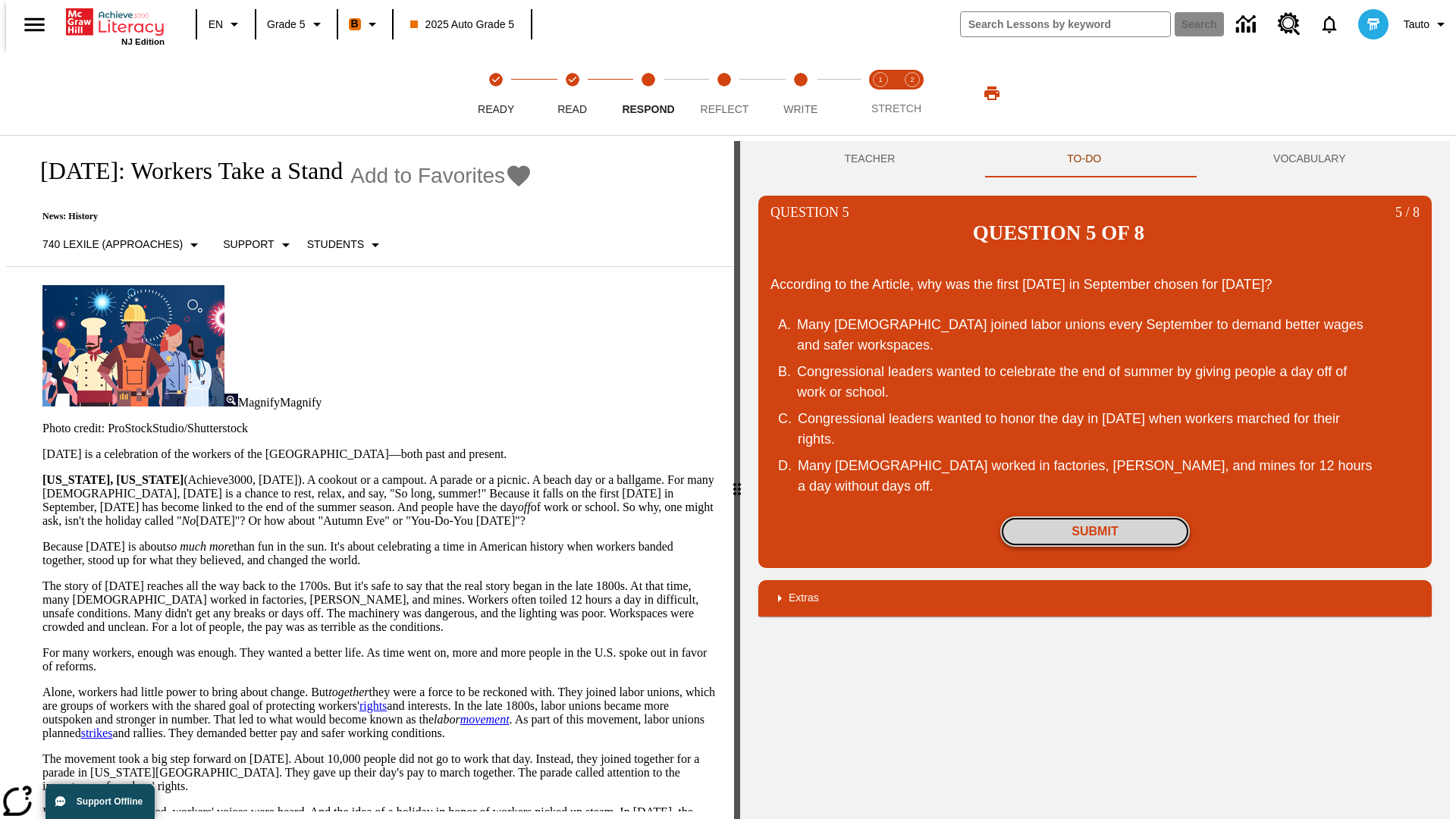
click at [1095, 516] on button "Submit" at bounding box center [1094, 532] width 190 height 31
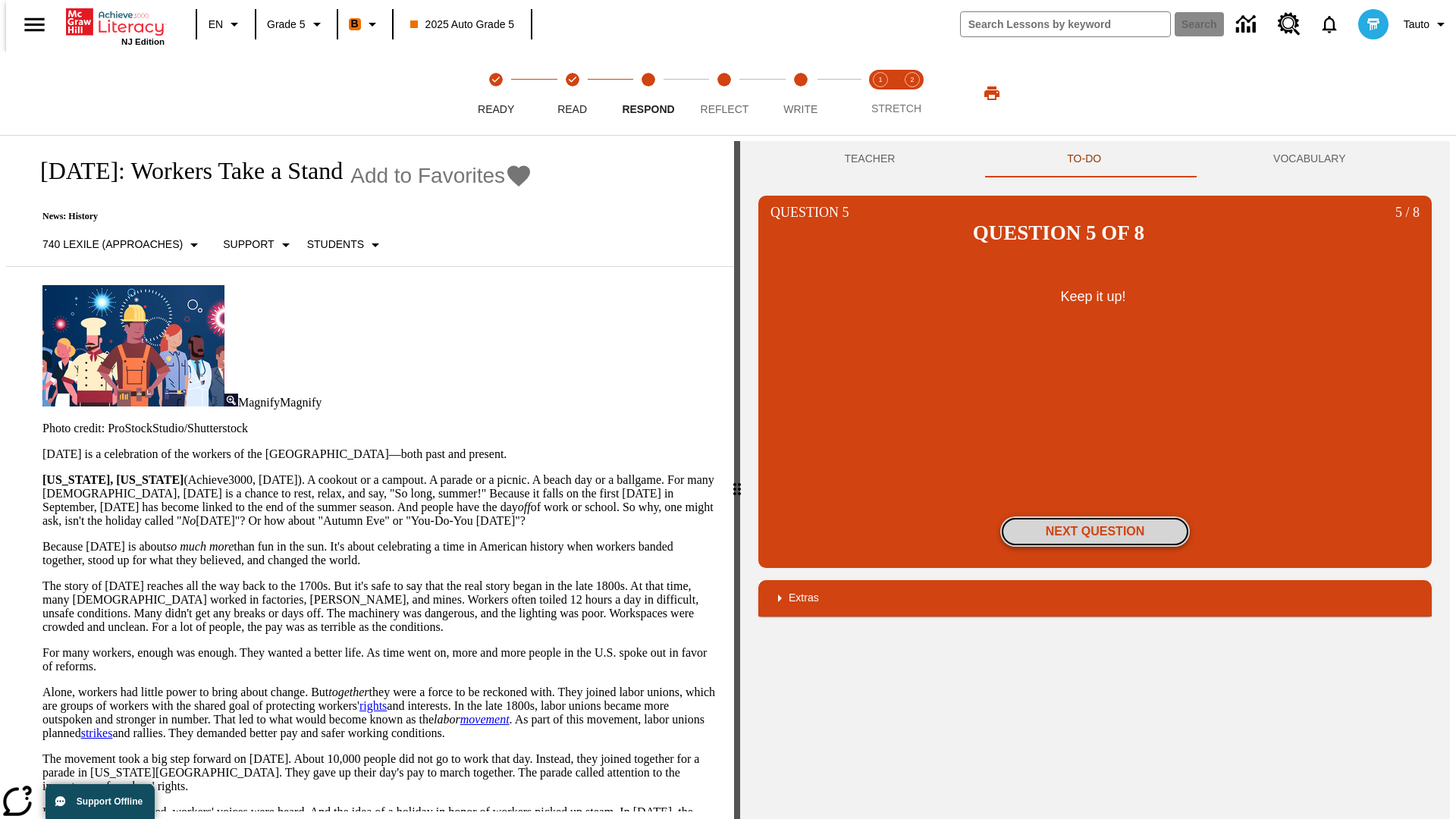
click at [1095, 516] on button "Next Question" at bounding box center [1094, 532] width 190 height 31
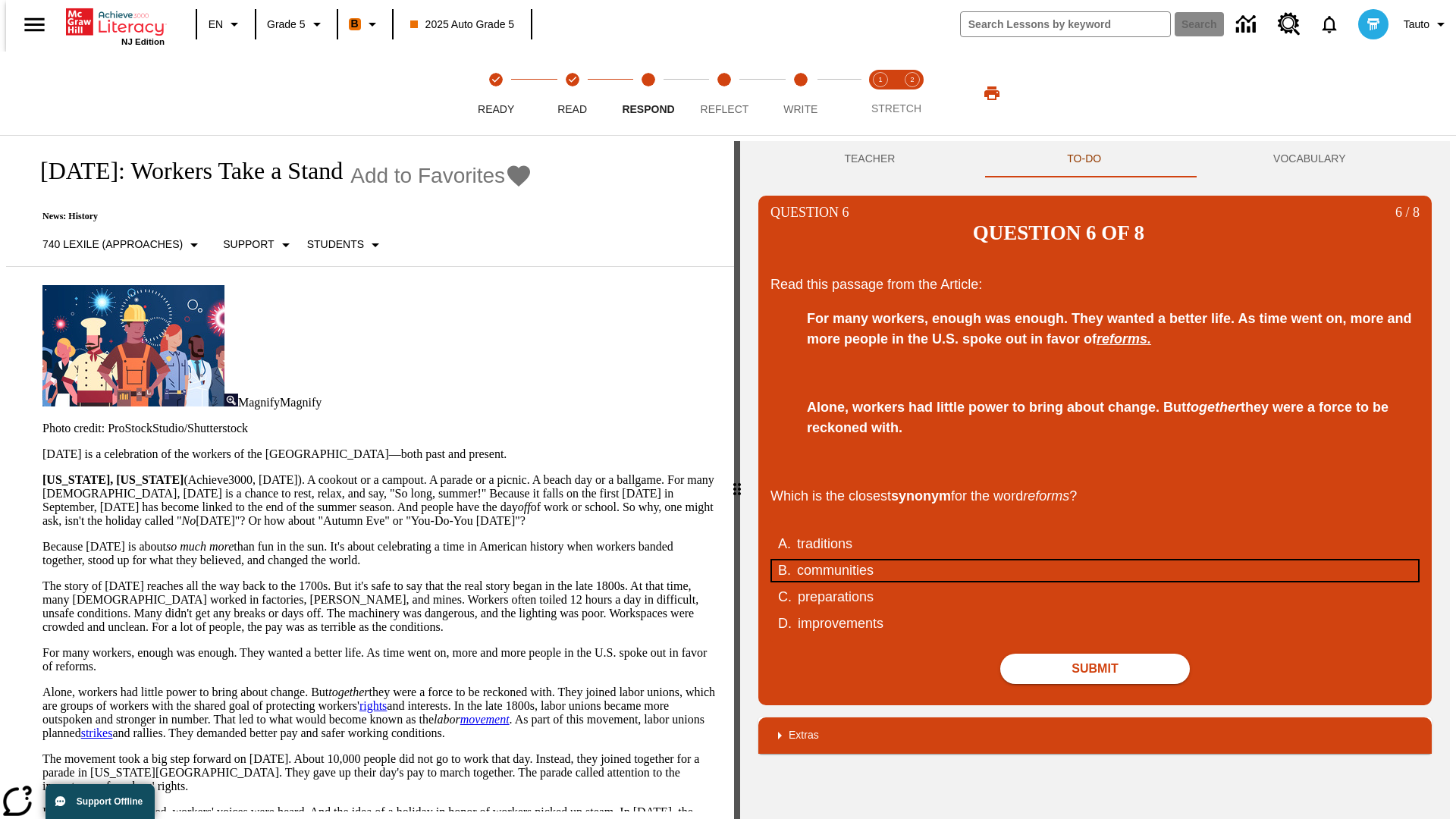
click at [1095, 560] on div "communities" at bounding box center [1086, 570] width 576 height 20
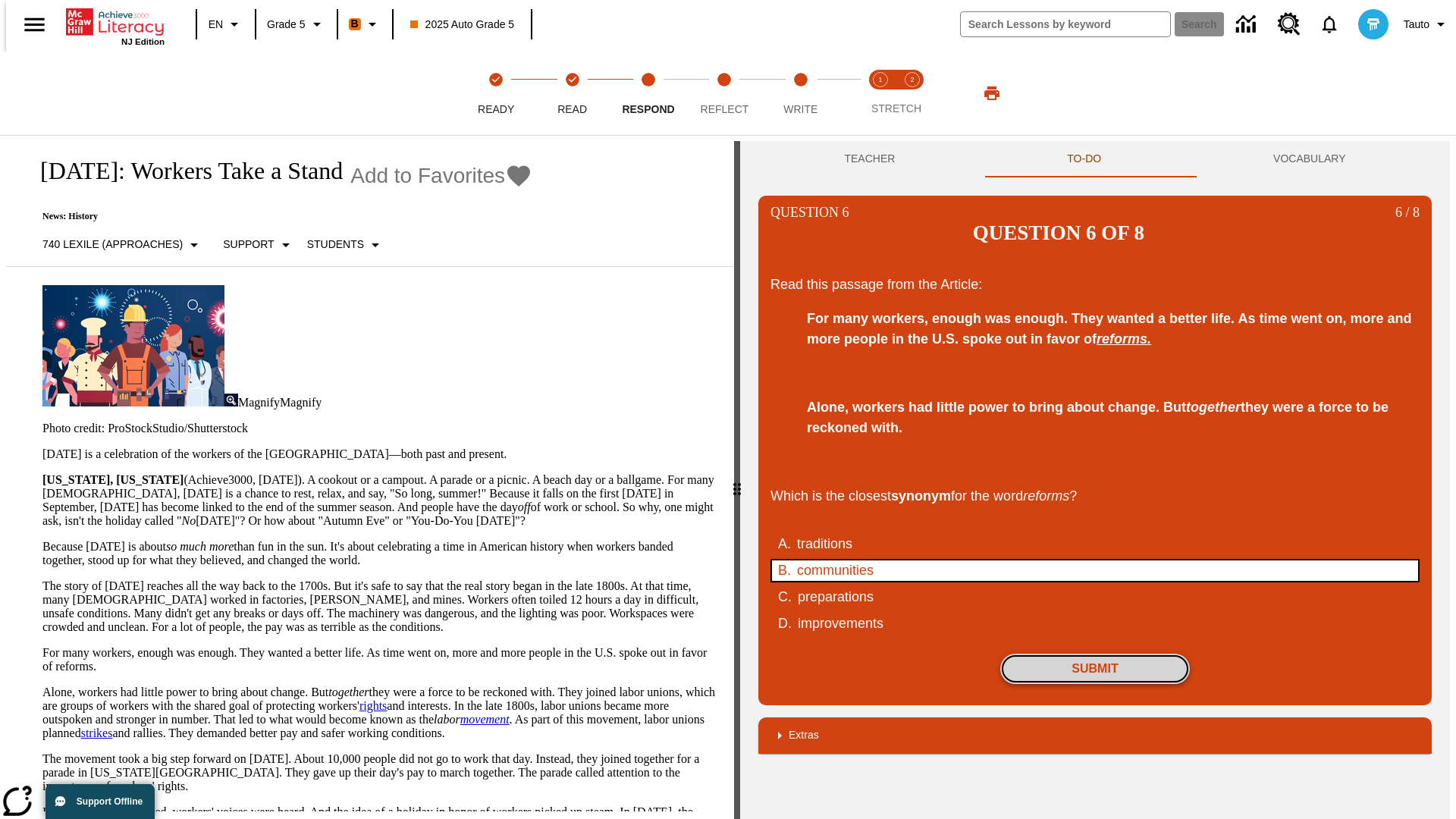
click at [1095, 654] on button "Submit" at bounding box center [1094, 669] width 190 height 31
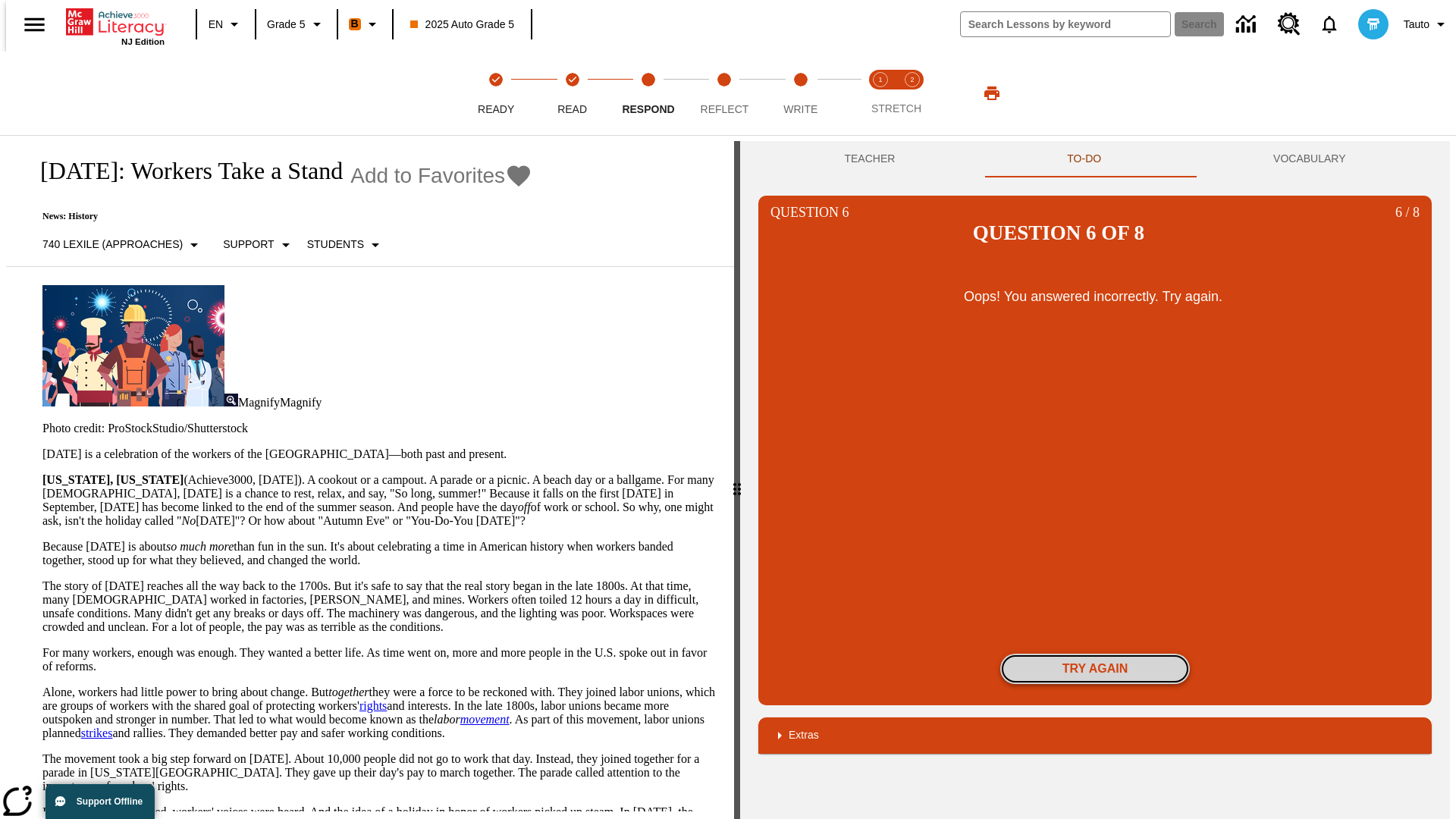
click at [1095, 654] on button "Try again" at bounding box center [1094, 669] width 190 height 31
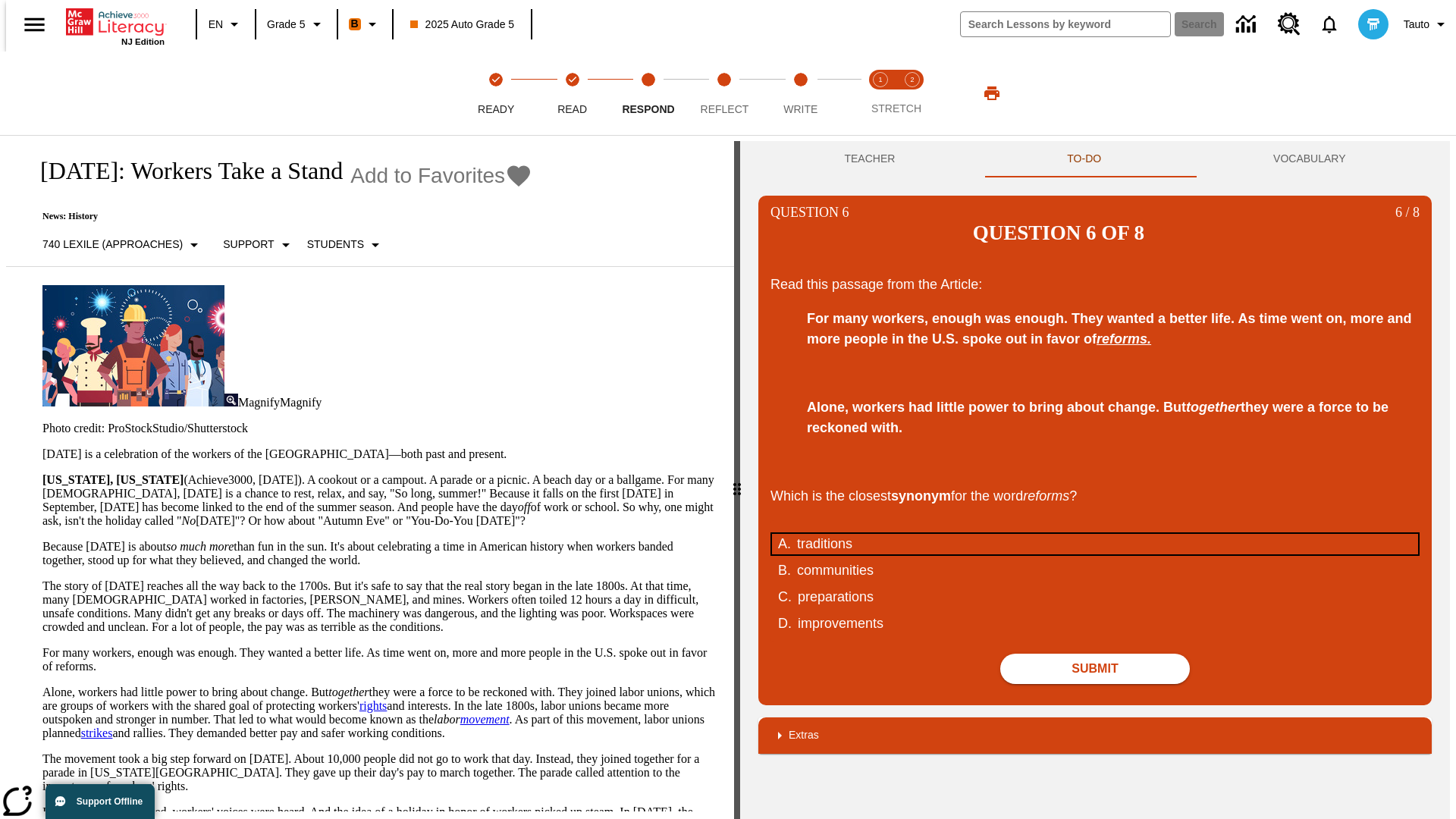
click at [1095, 533] on div "traditions" at bounding box center [1086, 543] width 576 height 20
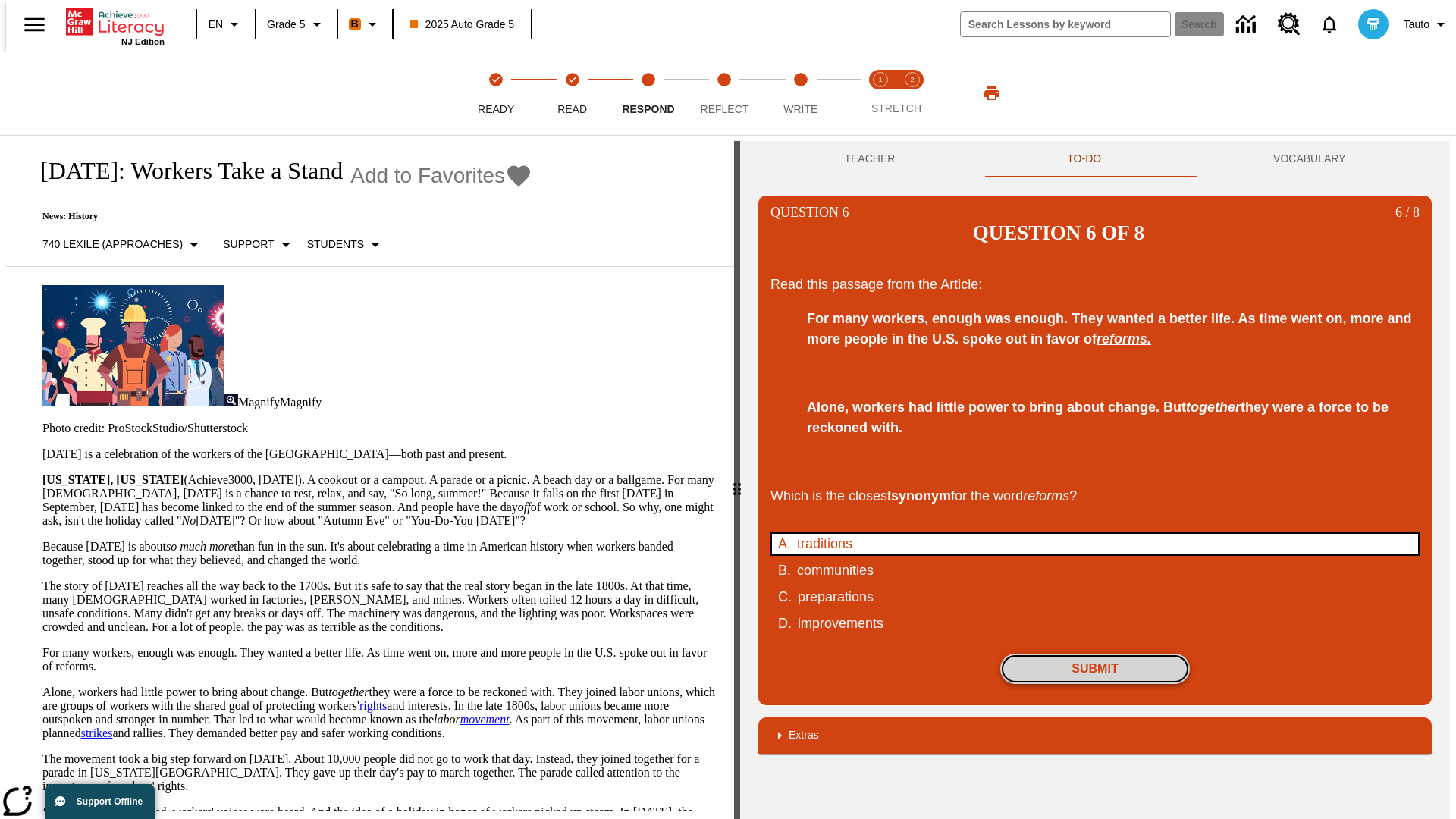
click at [1095, 654] on button "Submit" at bounding box center [1094, 669] width 190 height 31
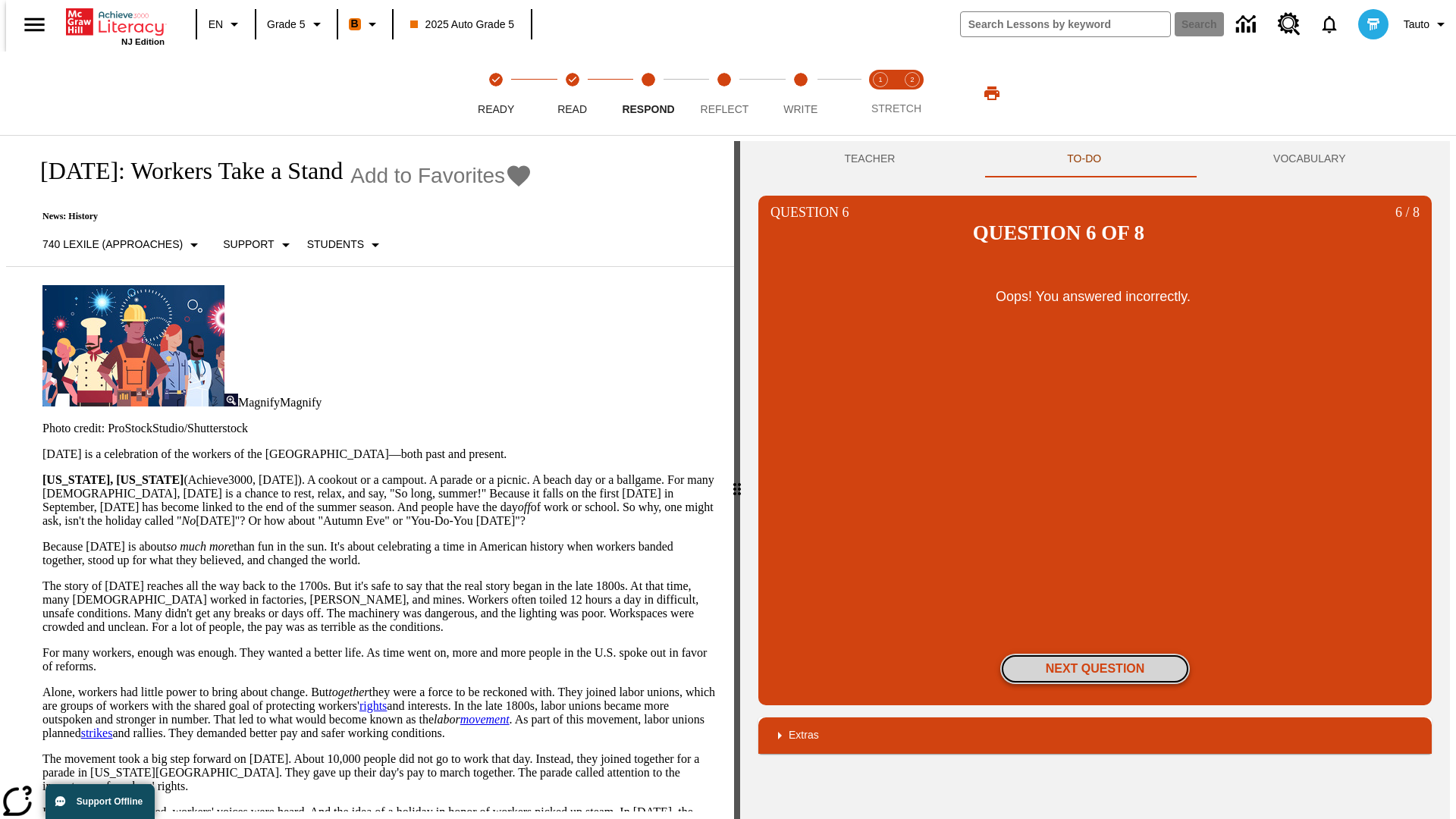
click at [1095, 654] on button "Next Question" at bounding box center [1094, 669] width 190 height 31
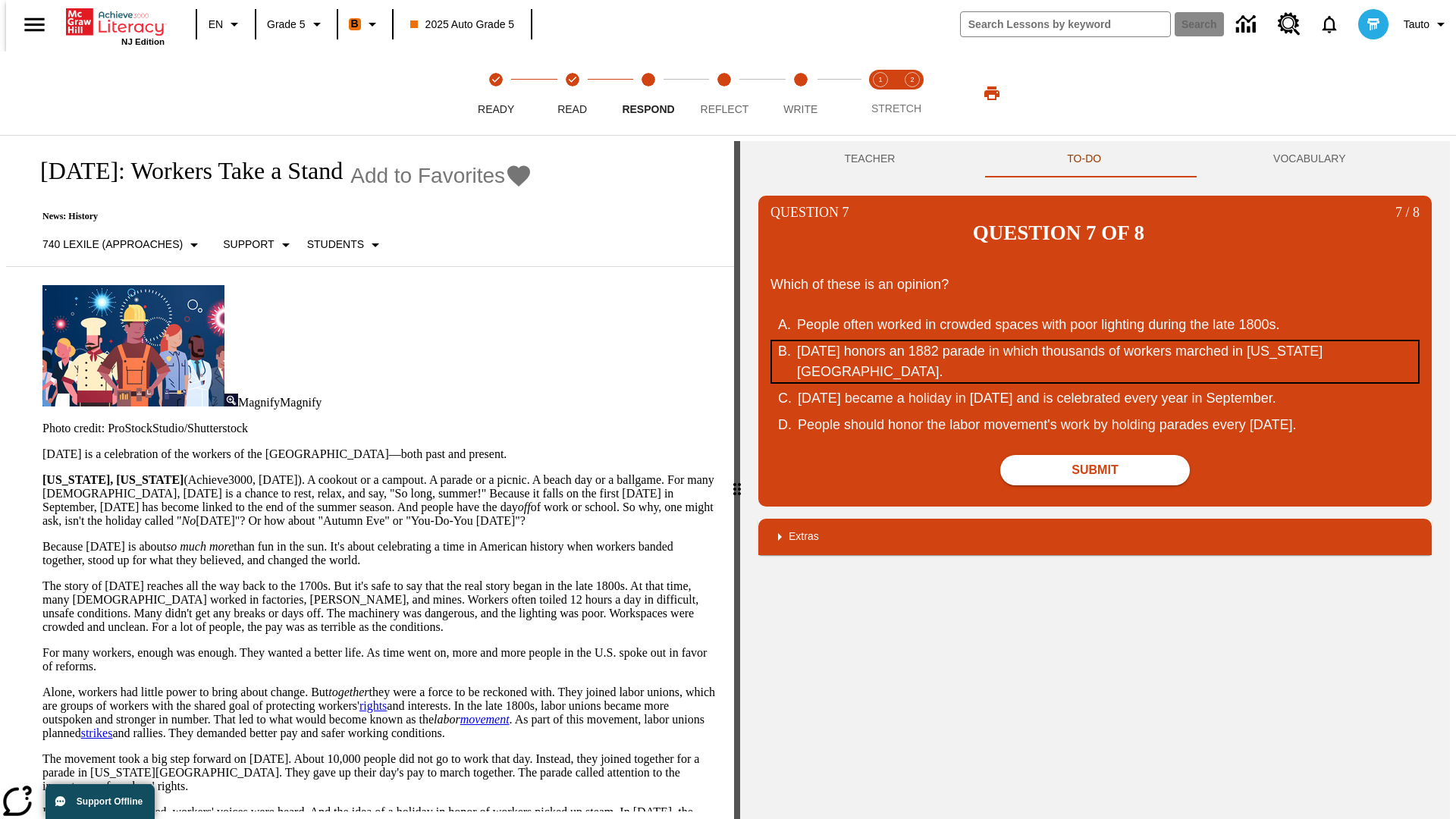
click at [1095, 341] on div "[DATE] honors an 1882 parade in which thousands of workers marched in [US_STATE…" at bounding box center [1086, 361] width 576 height 41
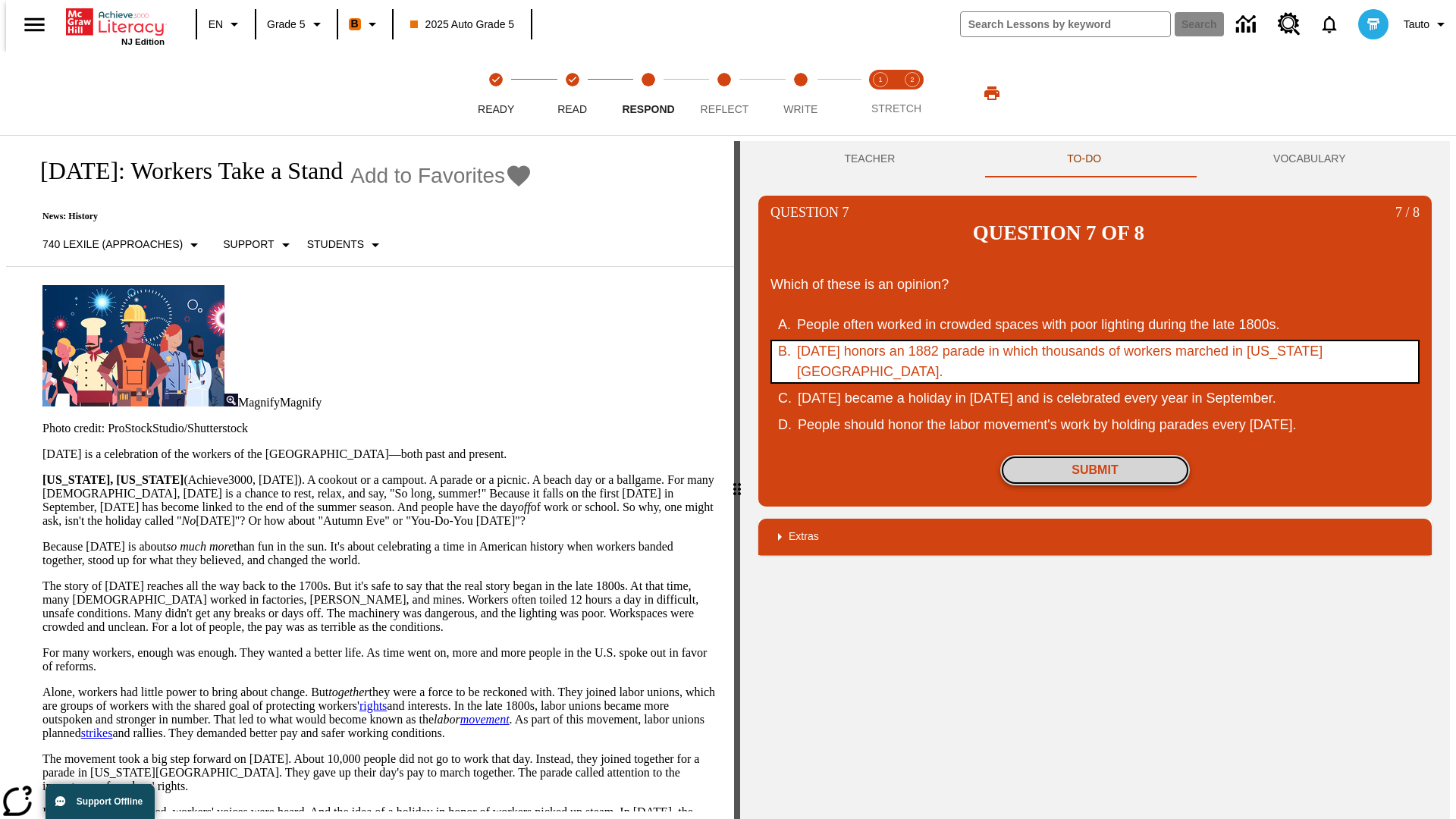
click at [1095, 455] on button "Submit" at bounding box center [1094, 470] width 190 height 31
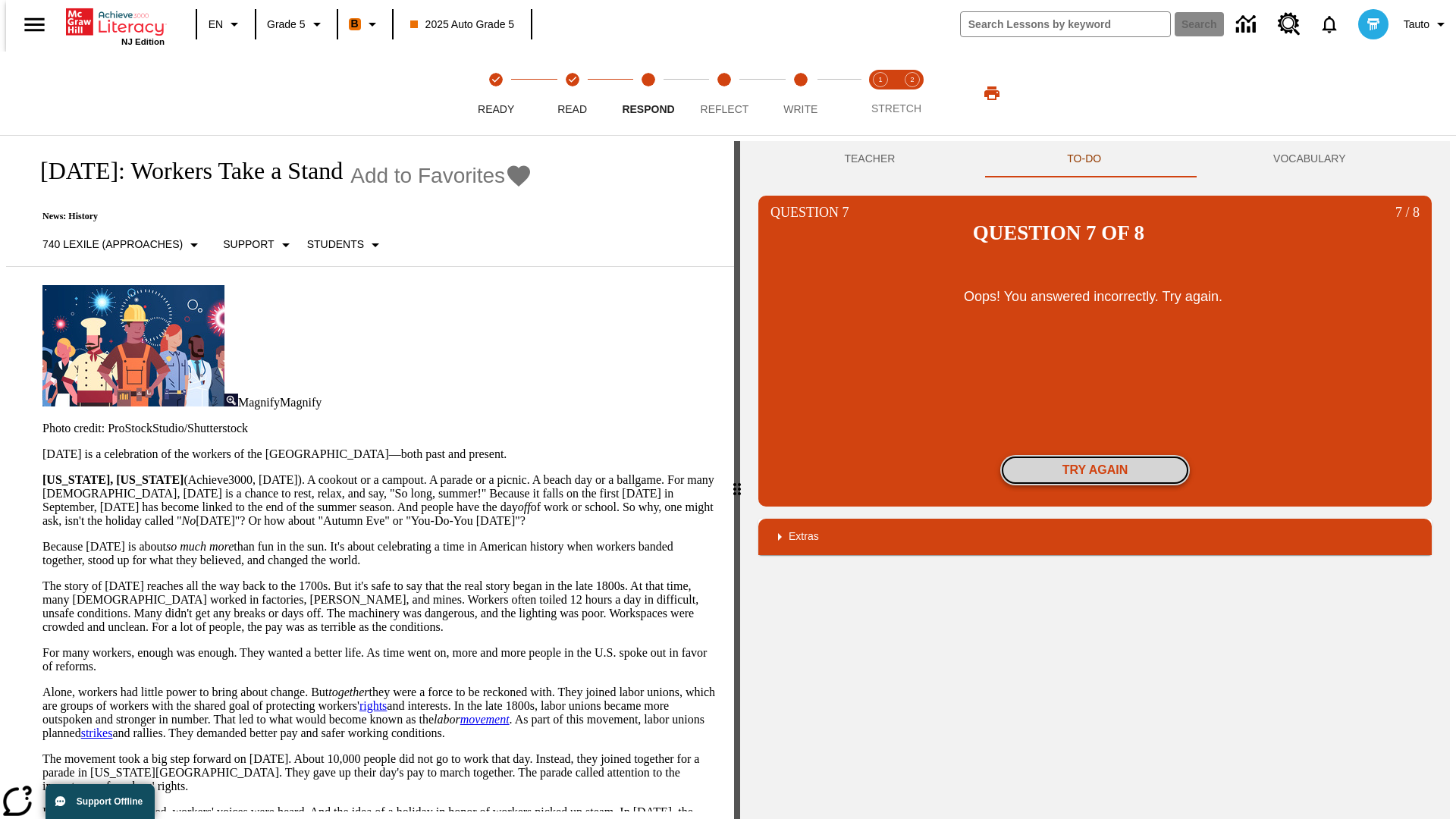
click at [1095, 455] on button "Try again" at bounding box center [1094, 470] width 190 height 31
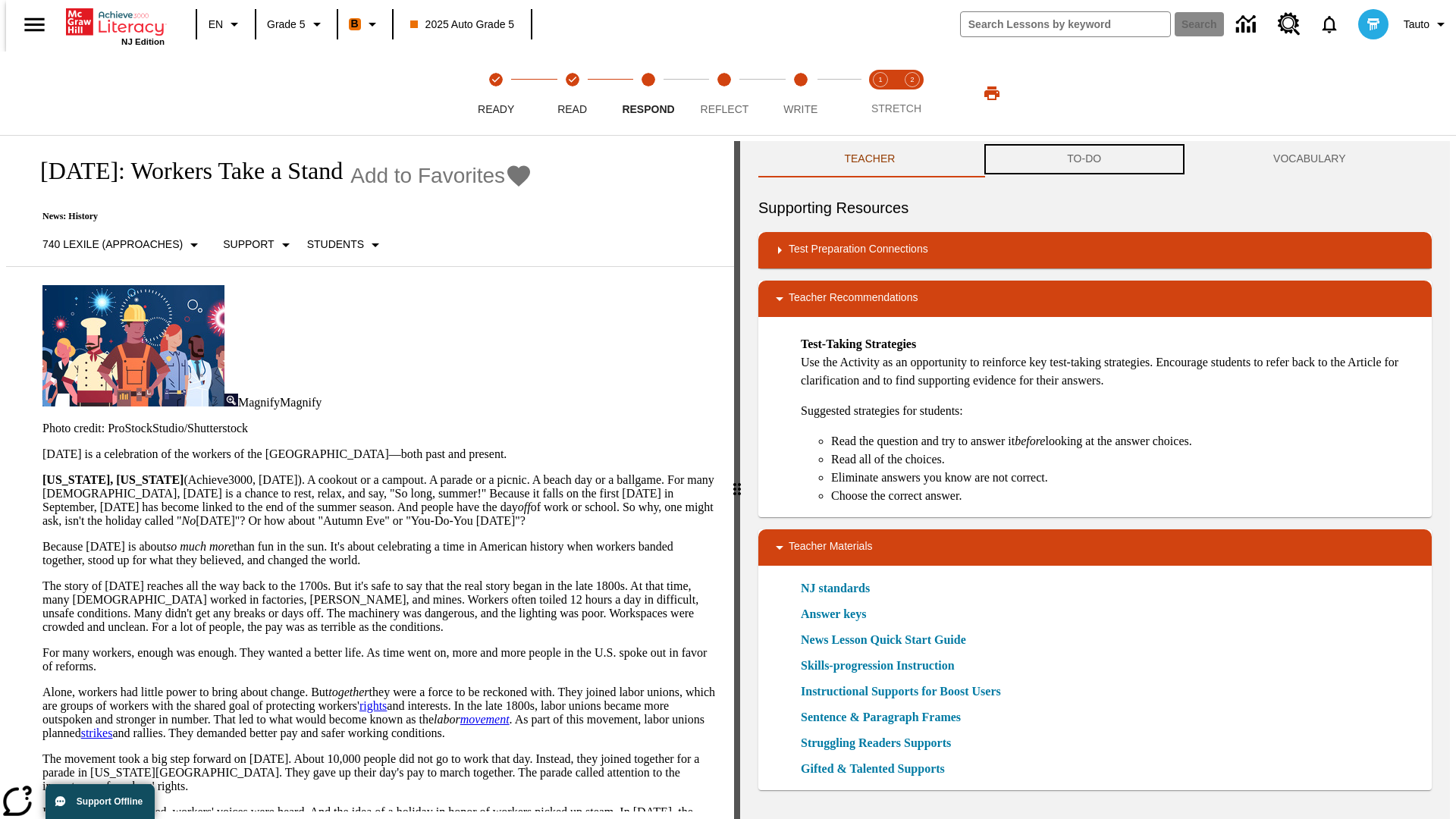
click at [1085, 159] on button "TO-DO" at bounding box center [1085, 159] width 207 height 36
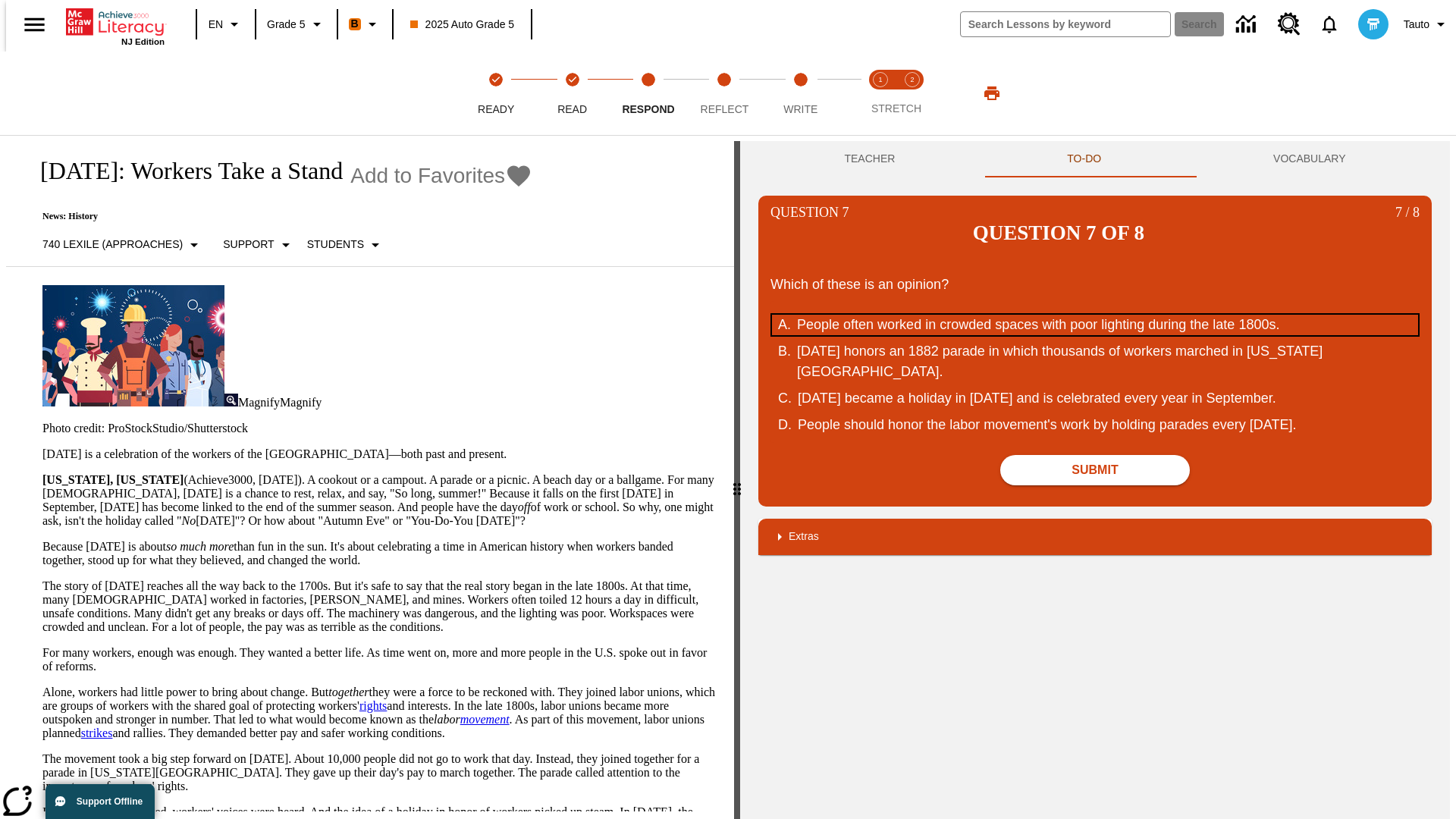
click at [1095, 315] on div "People often worked in crowded spaces with poor lighting during the late 1800s." at bounding box center [1086, 324] width 576 height 20
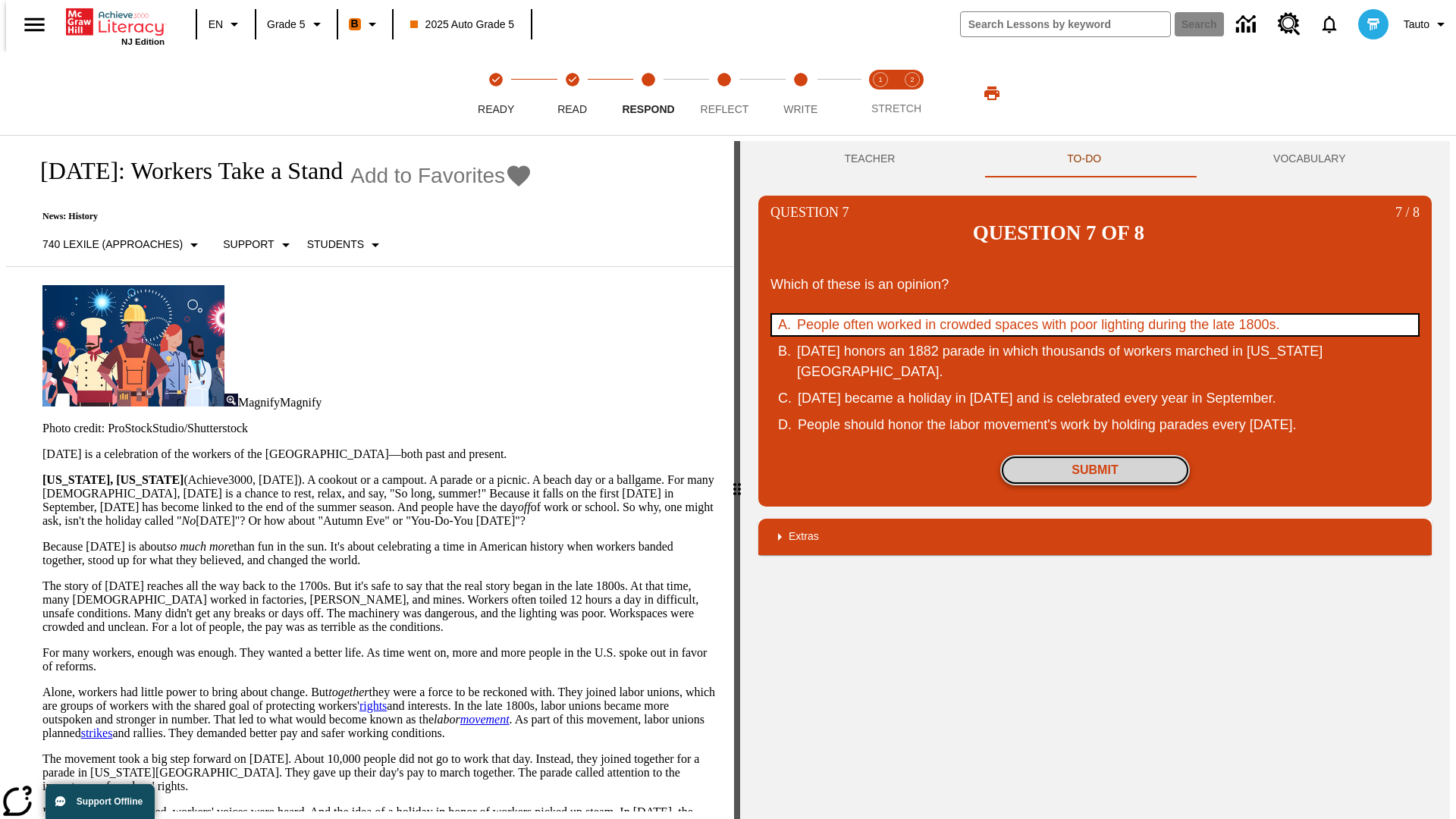
click at [1095, 455] on button "Submit" at bounding box center [1094, 470] width 190 height 31
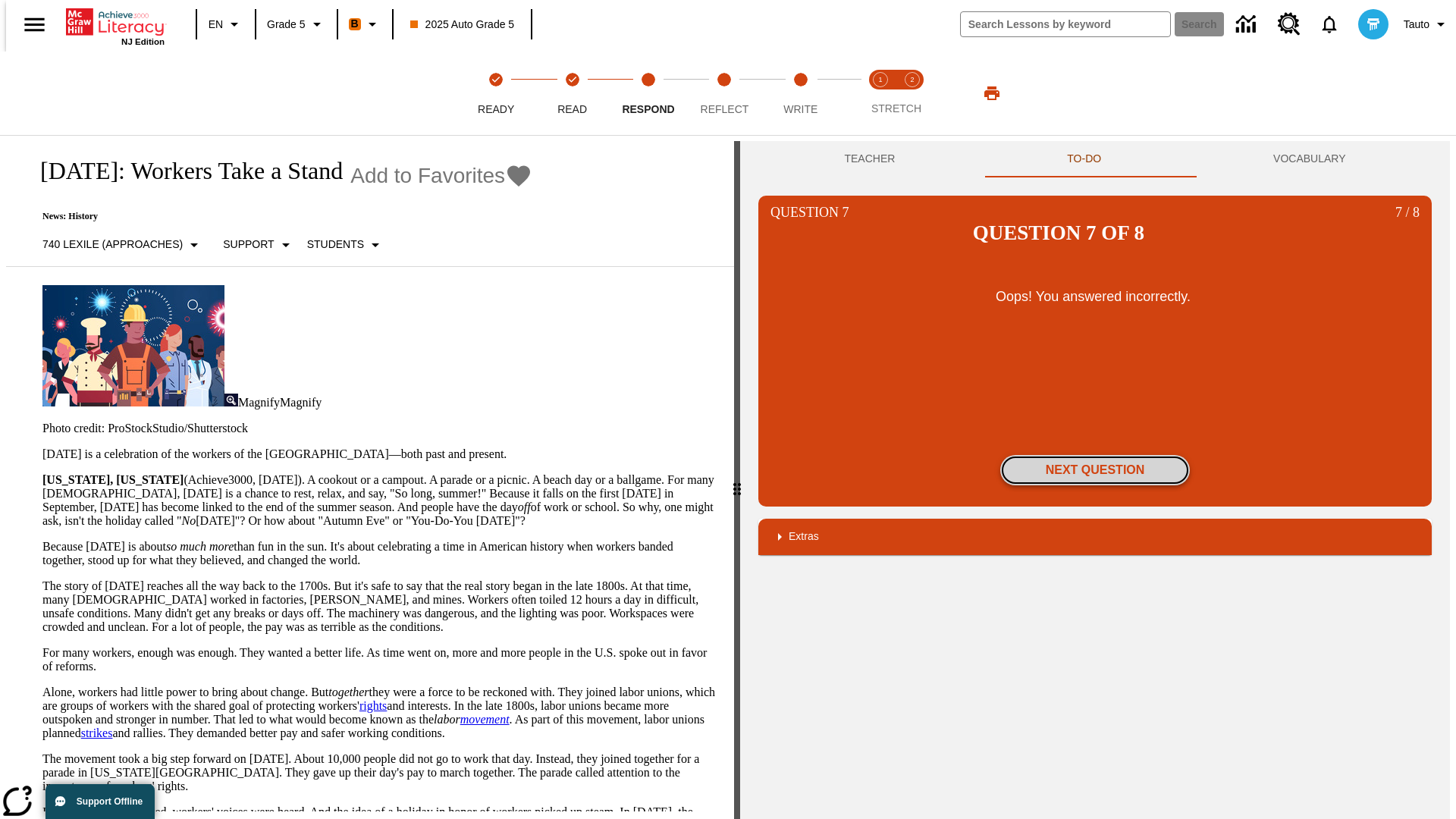
click at [1095, 455] on button "Next Question" at bounding box center [1094, 470] width 190 height 31
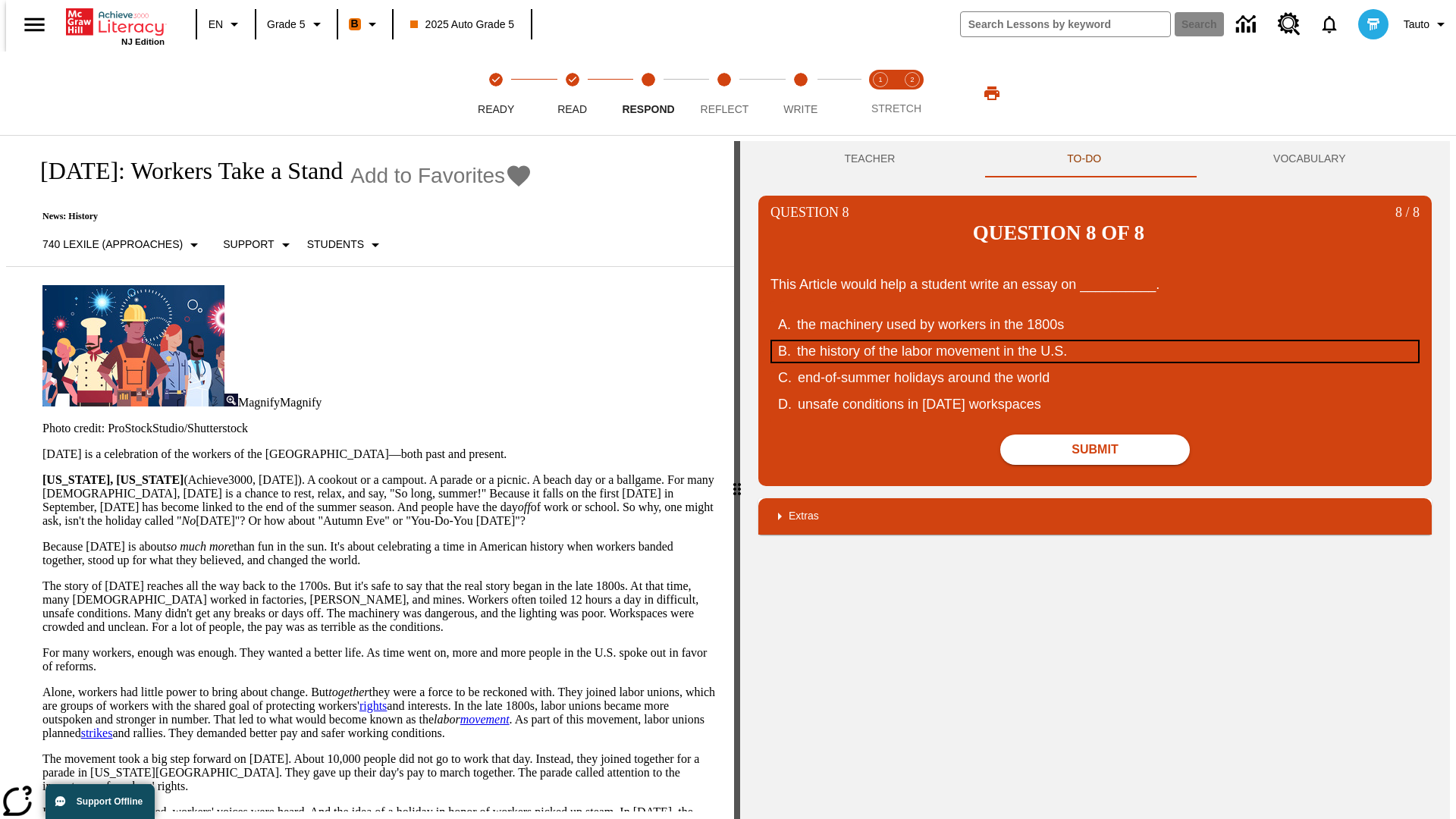
click at [1095, 341] on div "the history of the labor movement in the U.S." at bounding box center [1086, 351] width 576 height 20
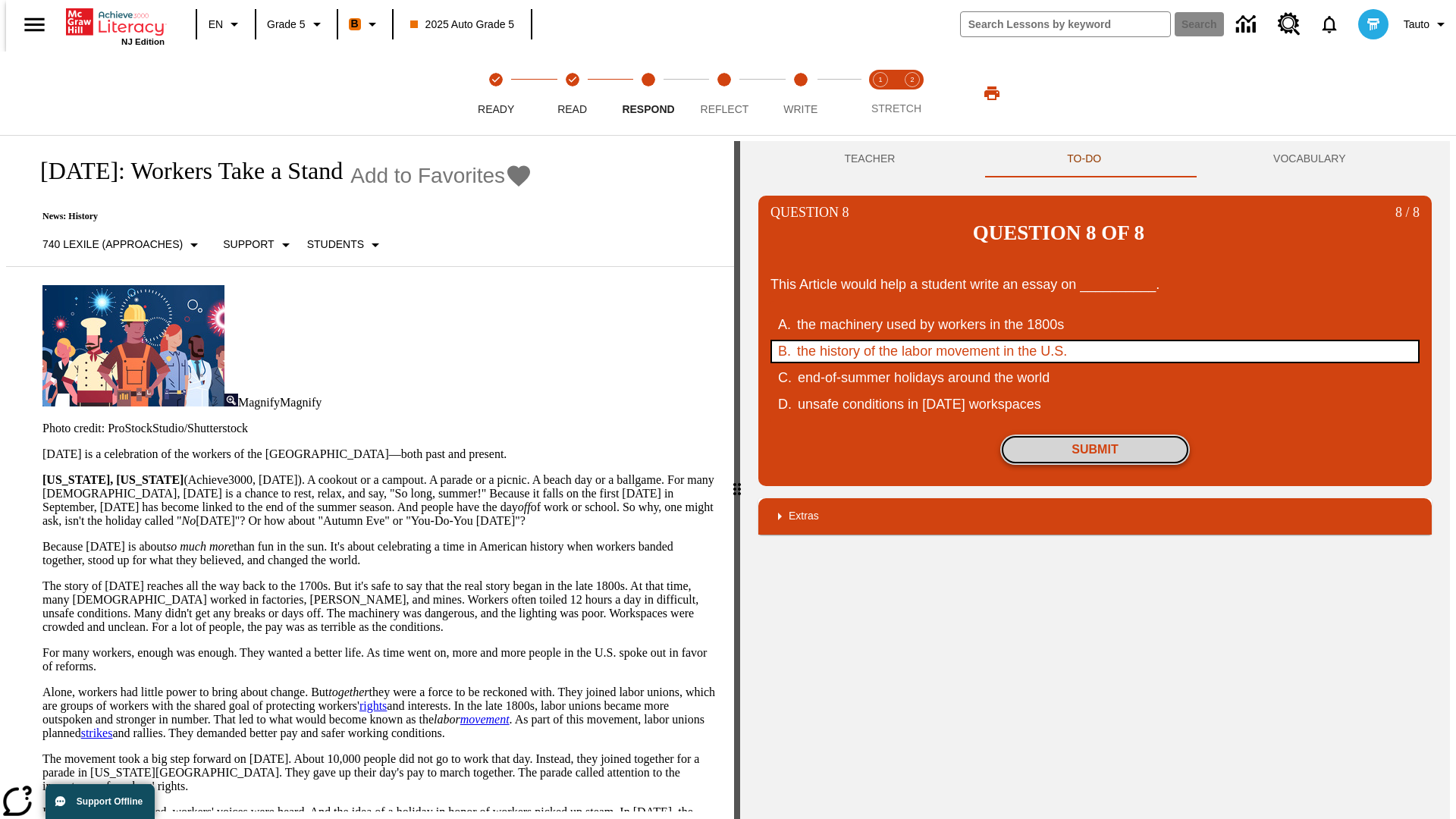
click at [1095, 434] on button "Submit" at bounding box center [1094, 449] width 190 height 31
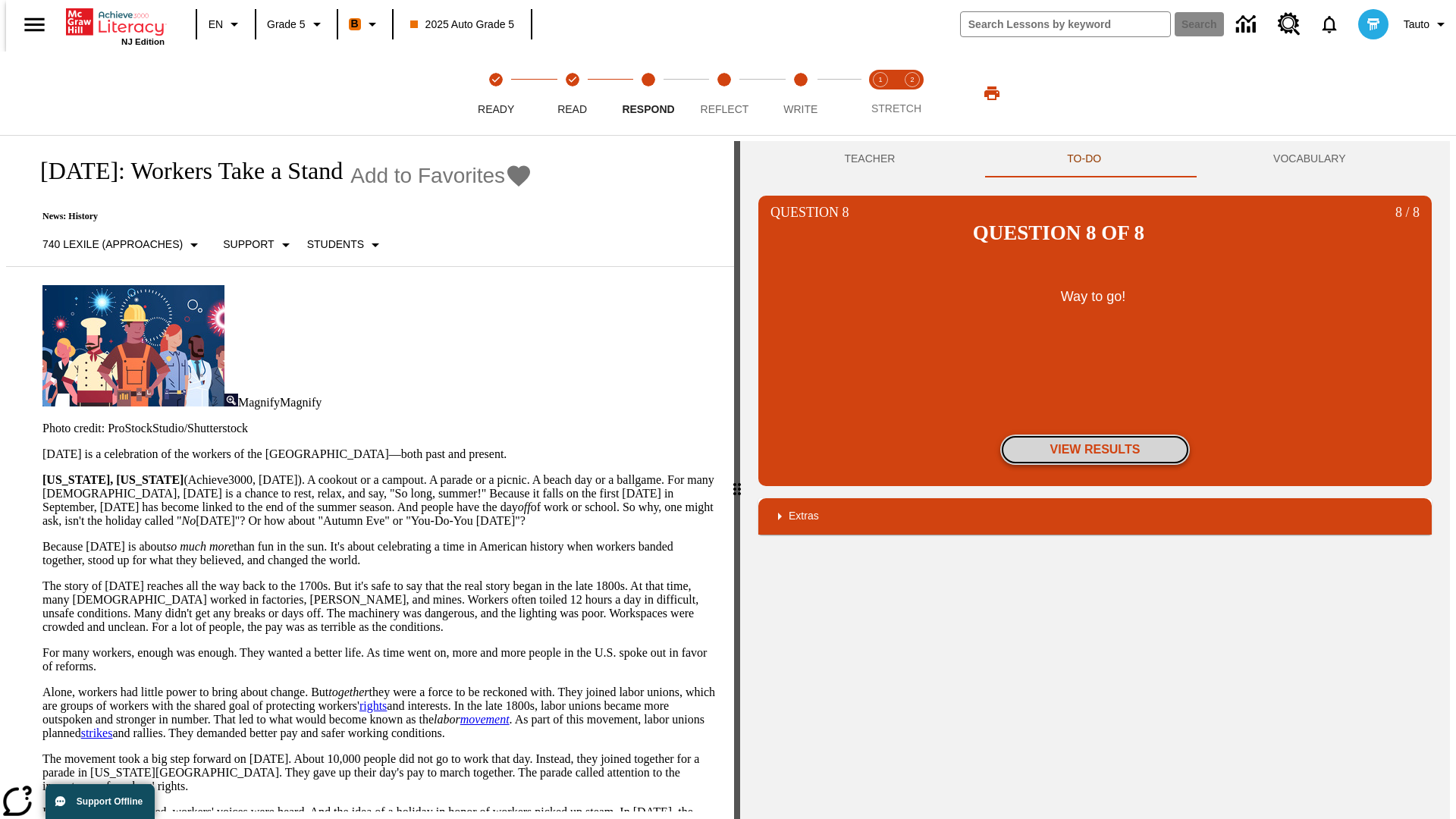
click at [1095, 434] on button "View Results" at bounding box center [1094, 449] width 190 height 31
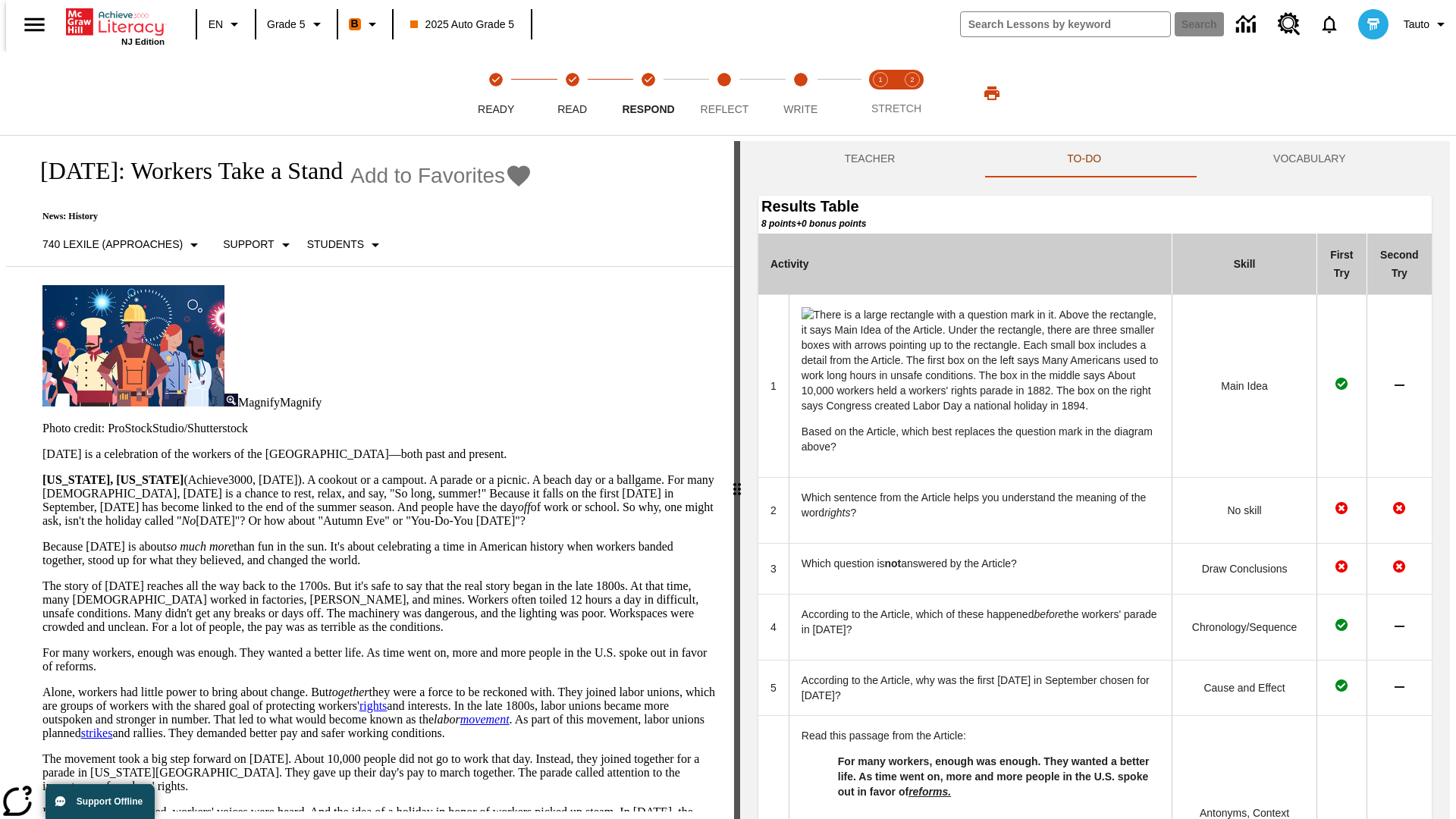
scroll to position [540, 0]
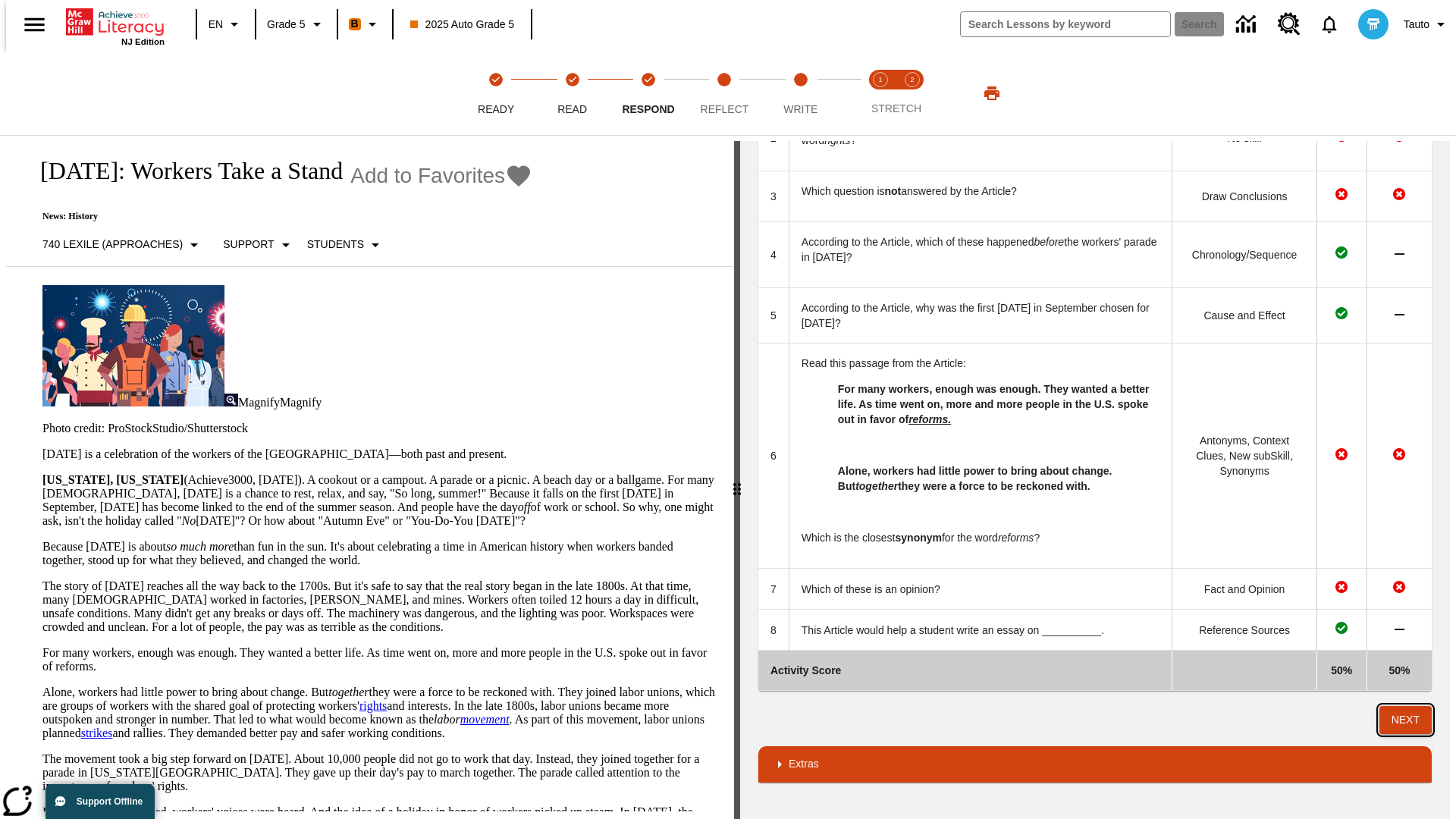
click at [1412, 720] on button "Next" at bounding box center [1405, 720] width 52 height 28
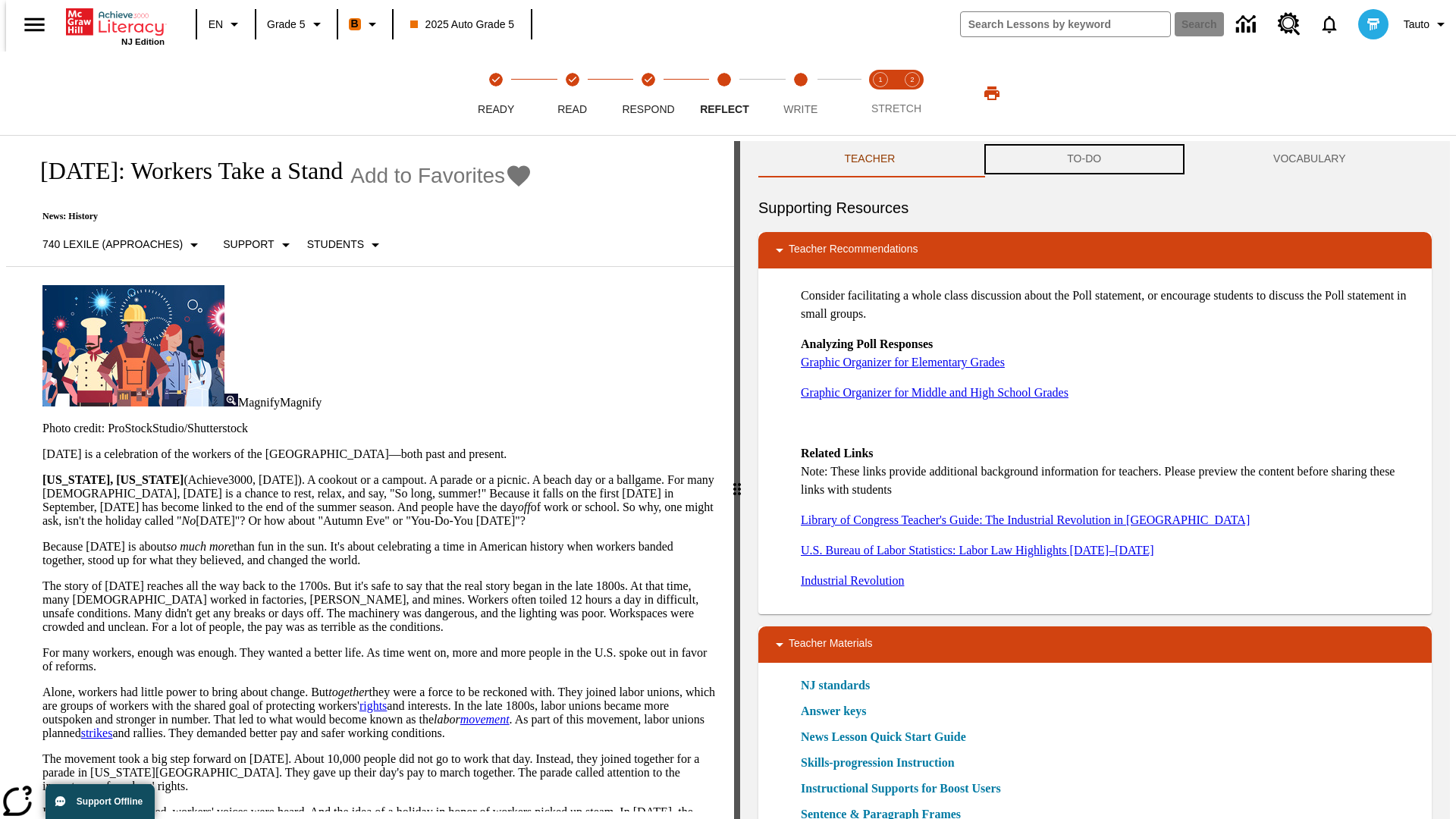
click at [1085, 159] on button "TO-DO" at bounding box center [1085, 159] width 207 height 36
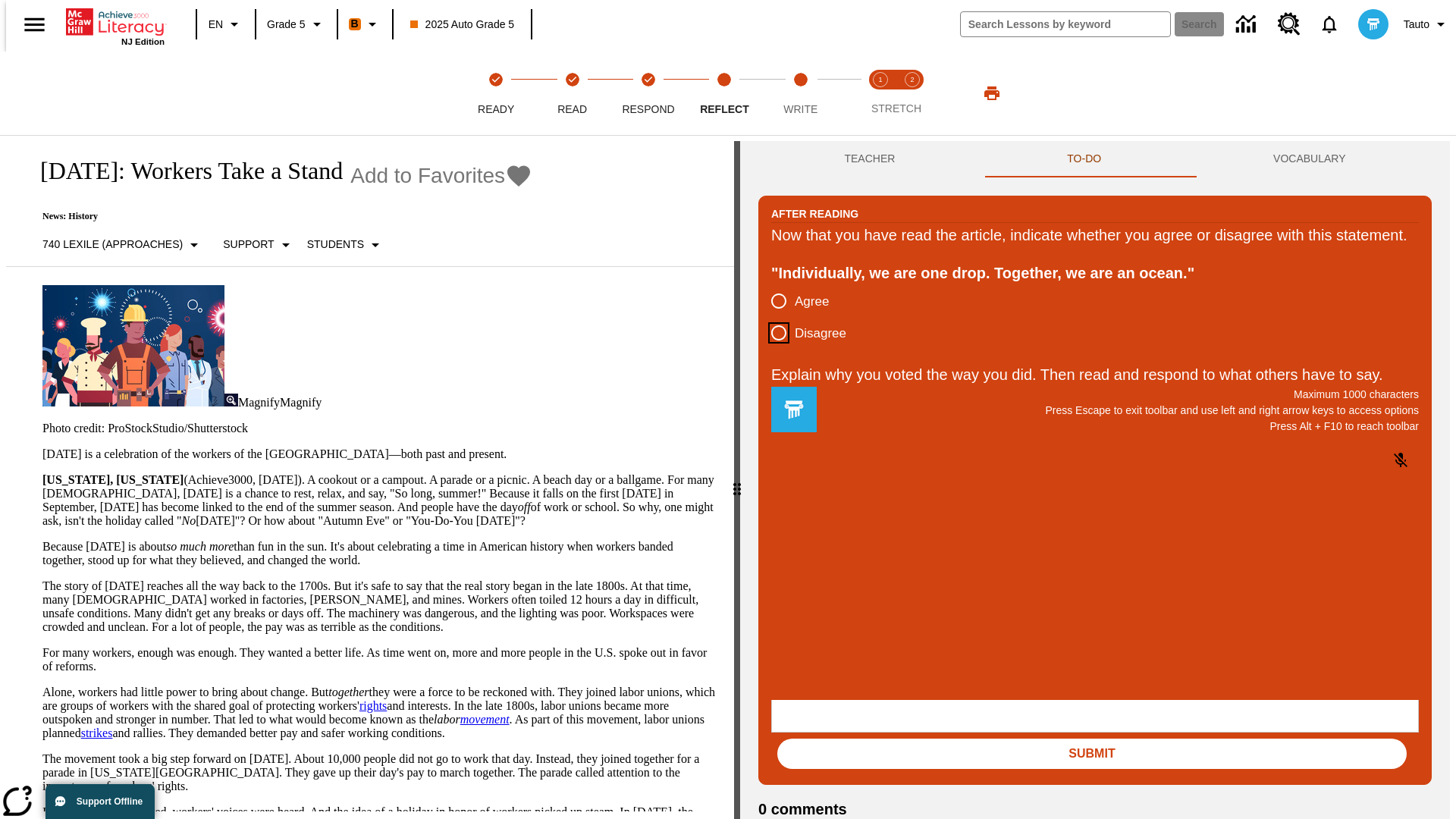
click at [772, 349] on input "Disagree" at bounding box center [778, 332] width 31 height 31
radio input "true"
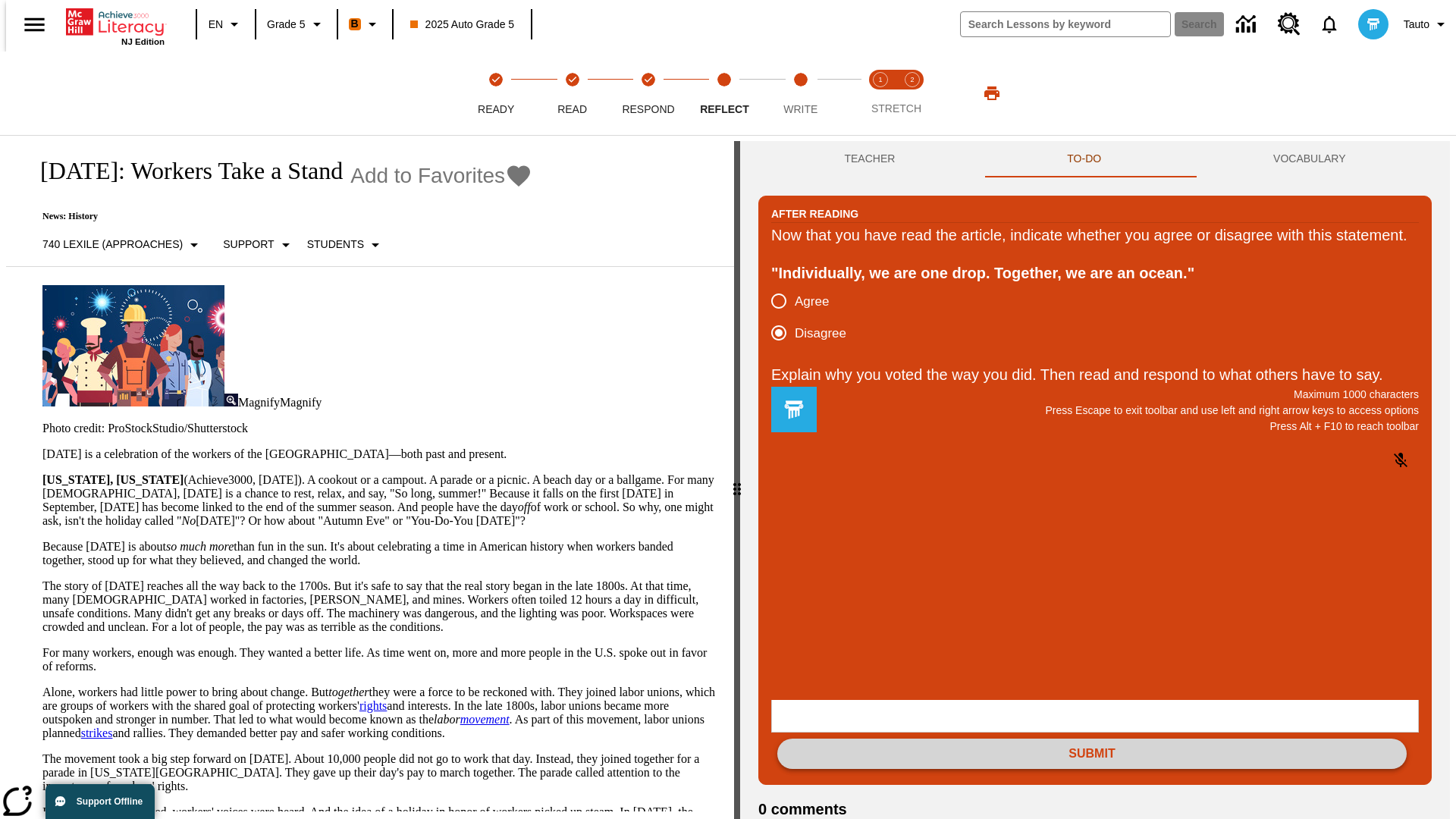
click at [1092, 738] on button "Submit" at bounding box center [1092, 754] width 630 height 31
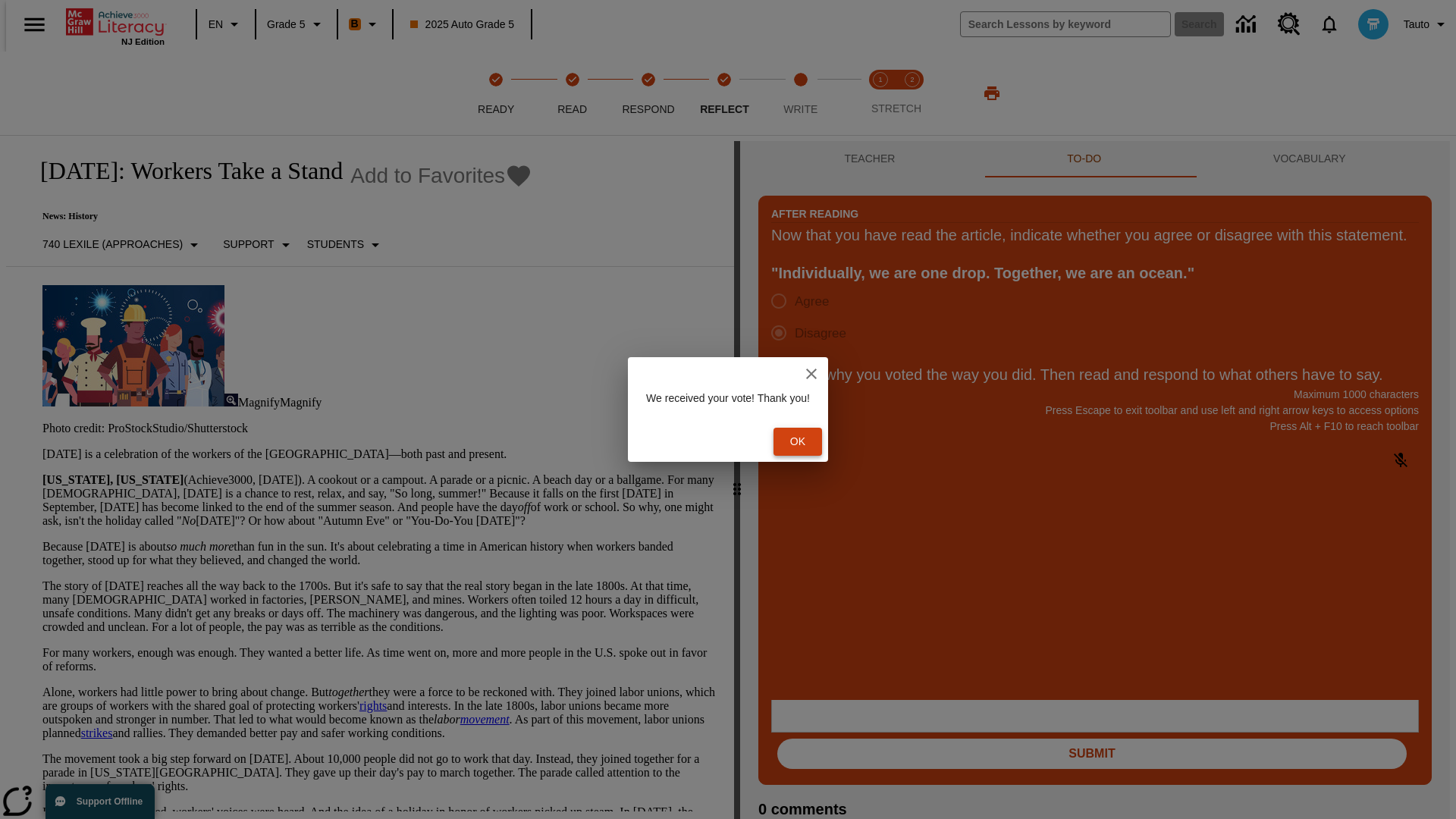
click at [805, 441] on button "Ok" at bounding box center [797, 441] width 48 height 28
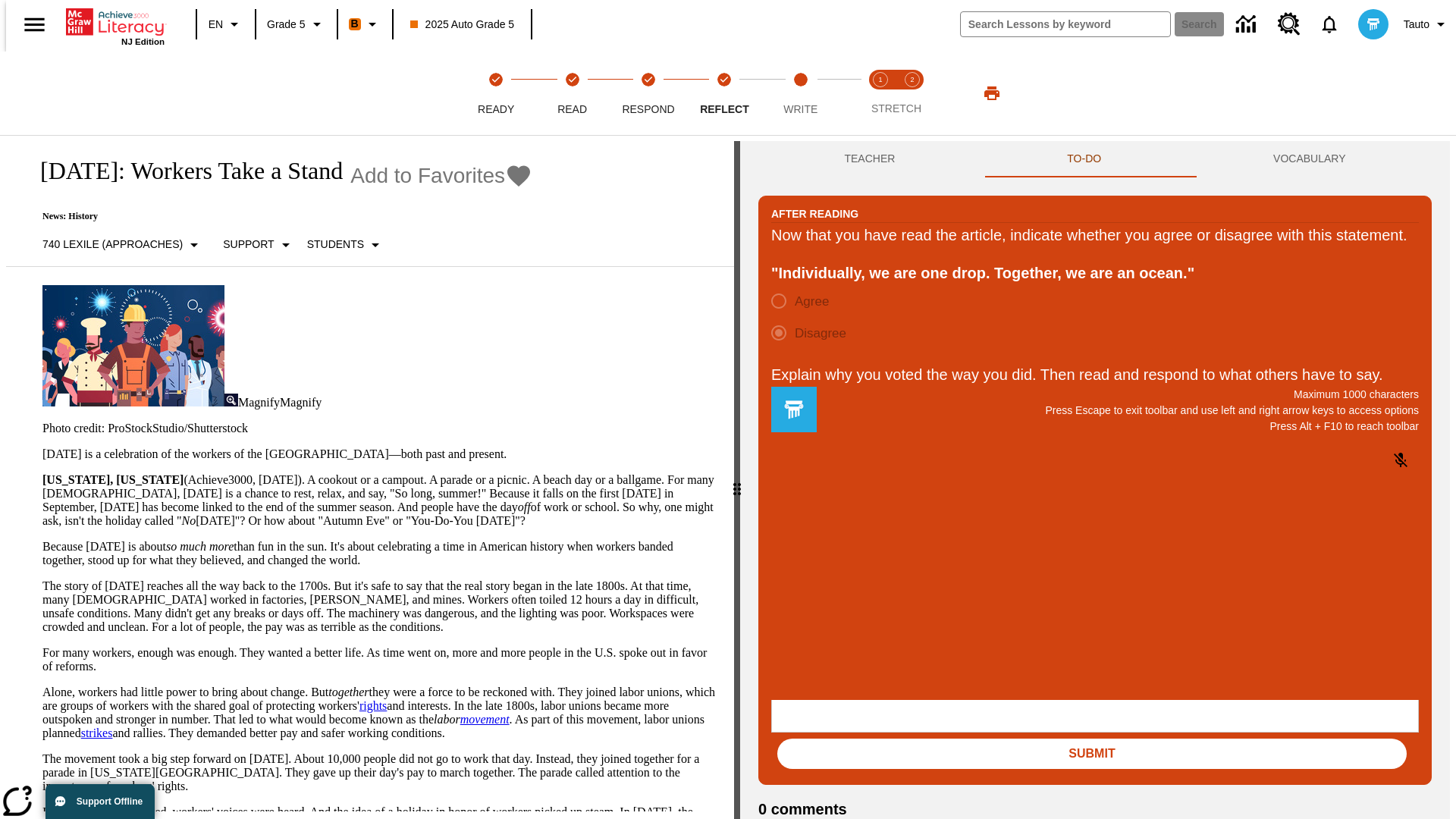
scroll to position [23, 0]
